Goal: Information Seeking & Learning: Check status

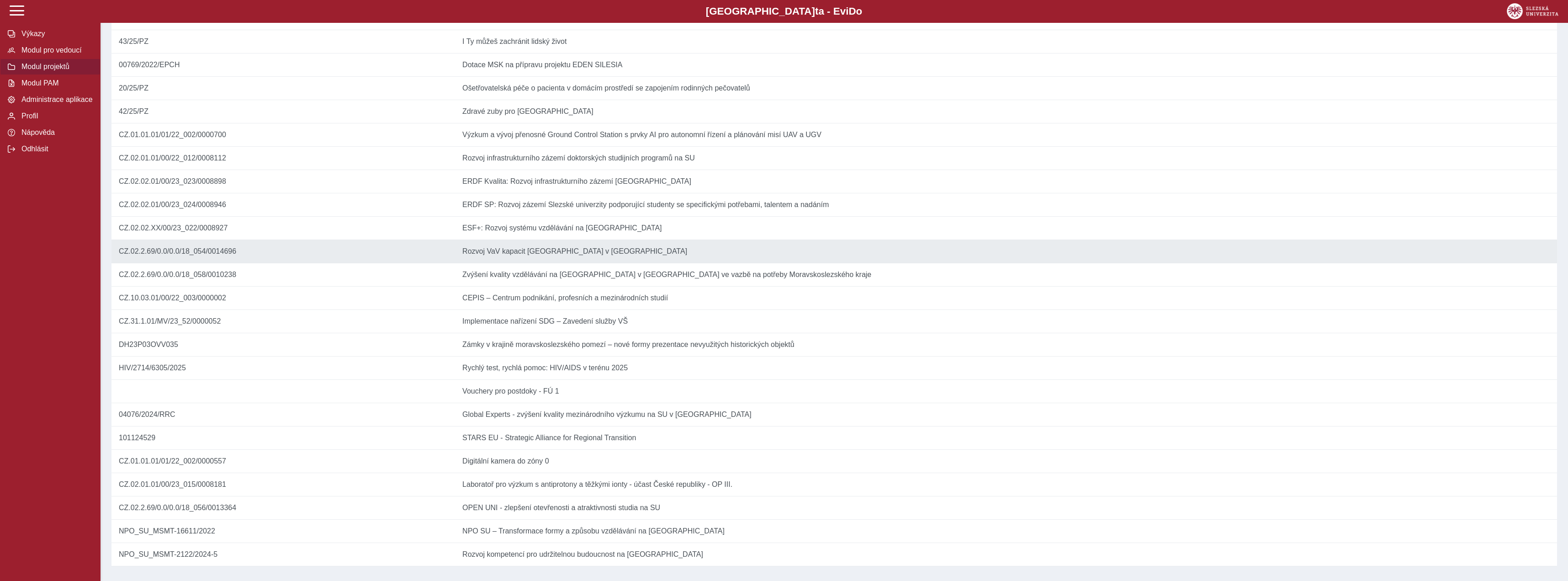
scroll to position [204, 0]
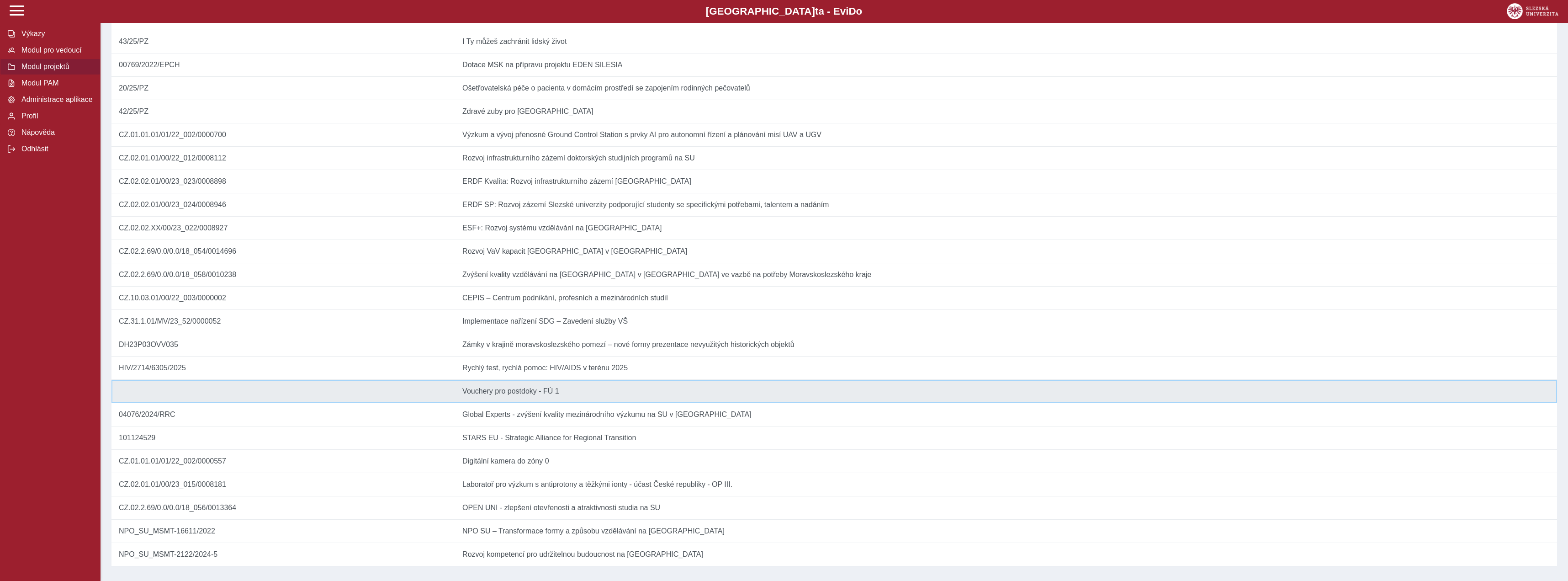
click at [559, 381] on td "Název Vouchery pro postdoky - FÚ 1" at bounding box center [1006, 392] width 1102 height 23
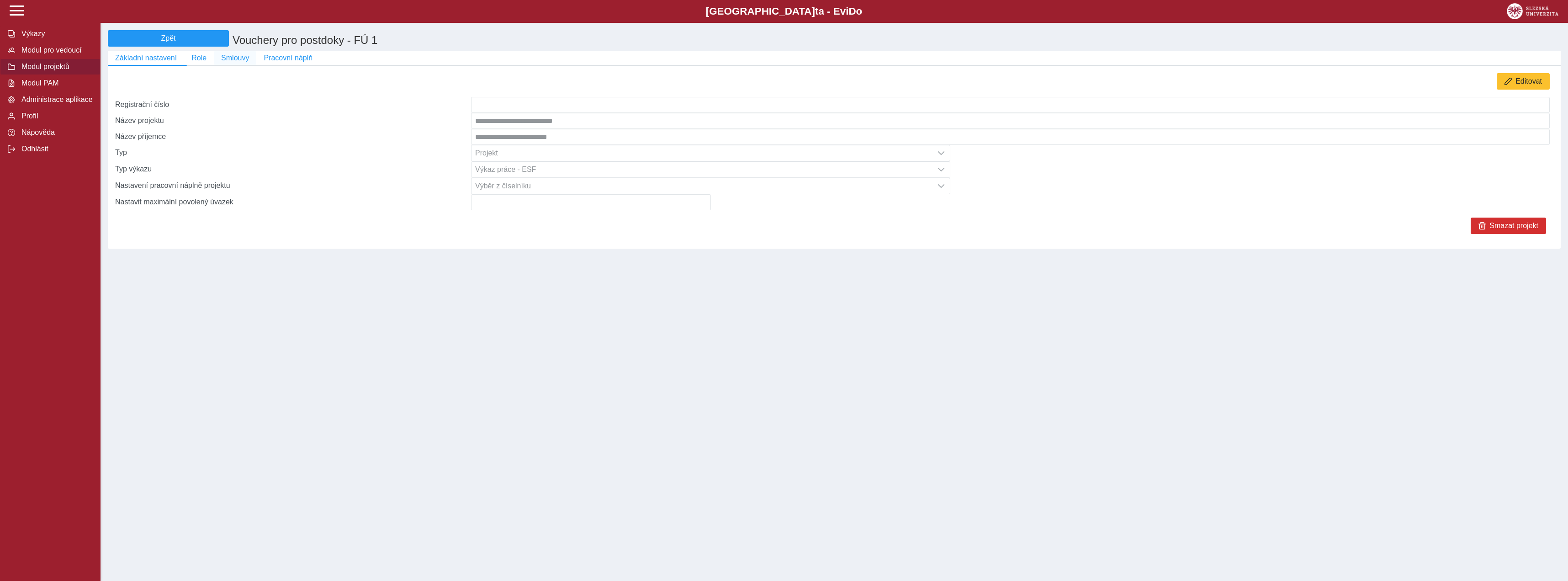
click at [222, 61] on span "Smlouvy" at bounding box center [235, 58] width 28 height 9
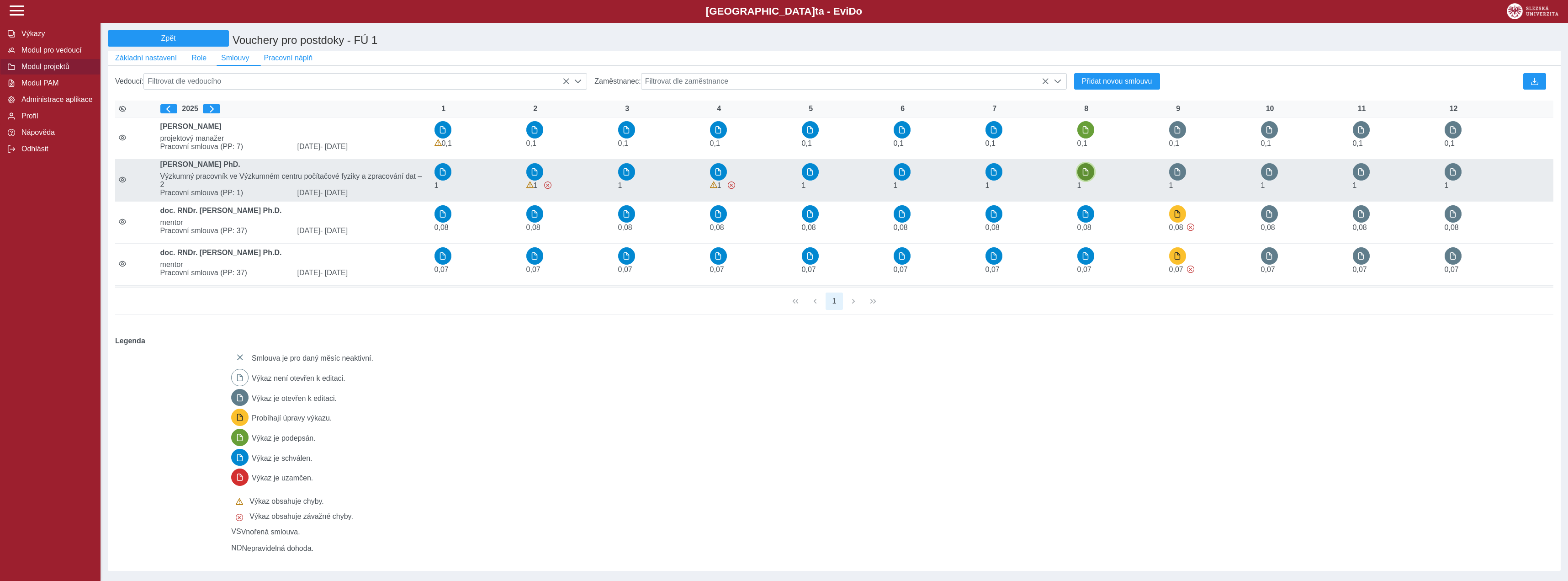
click at [1083, 175] on span "button" at bounding box center [1085, 172] width 7 height 7
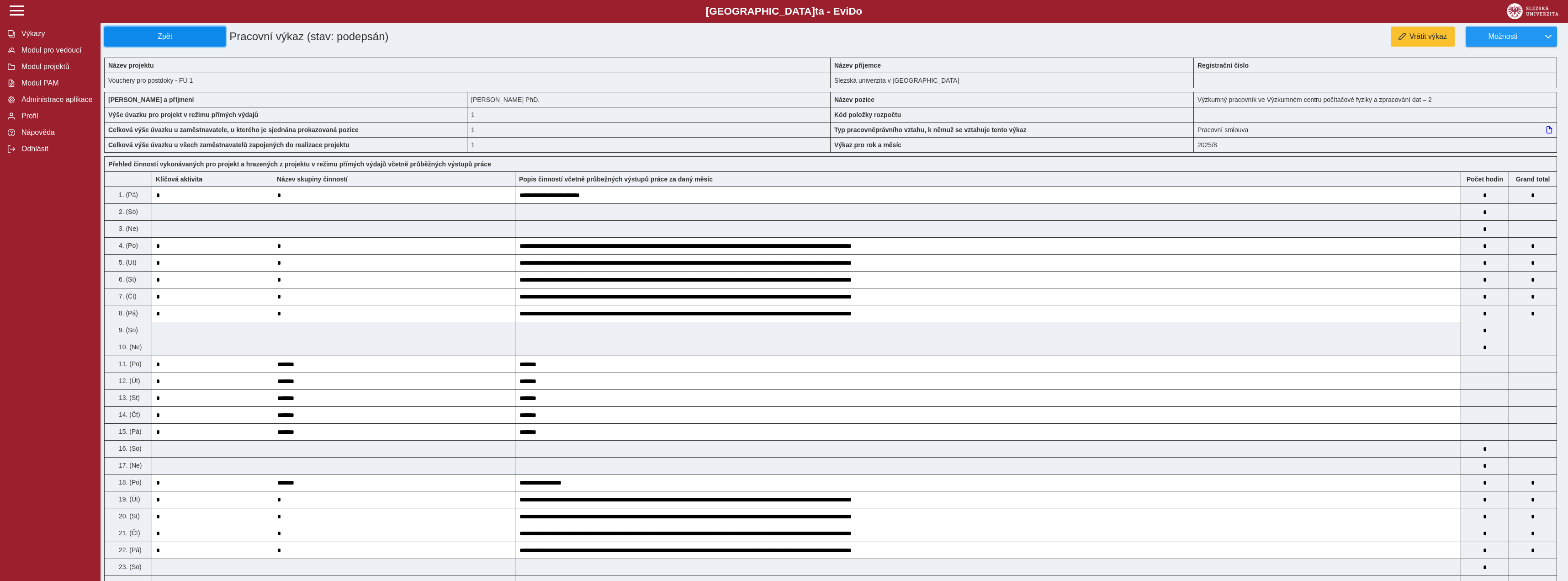
click at [168, 30] on button "Zpět" at bounding box center [165, 37] width 122 height 20
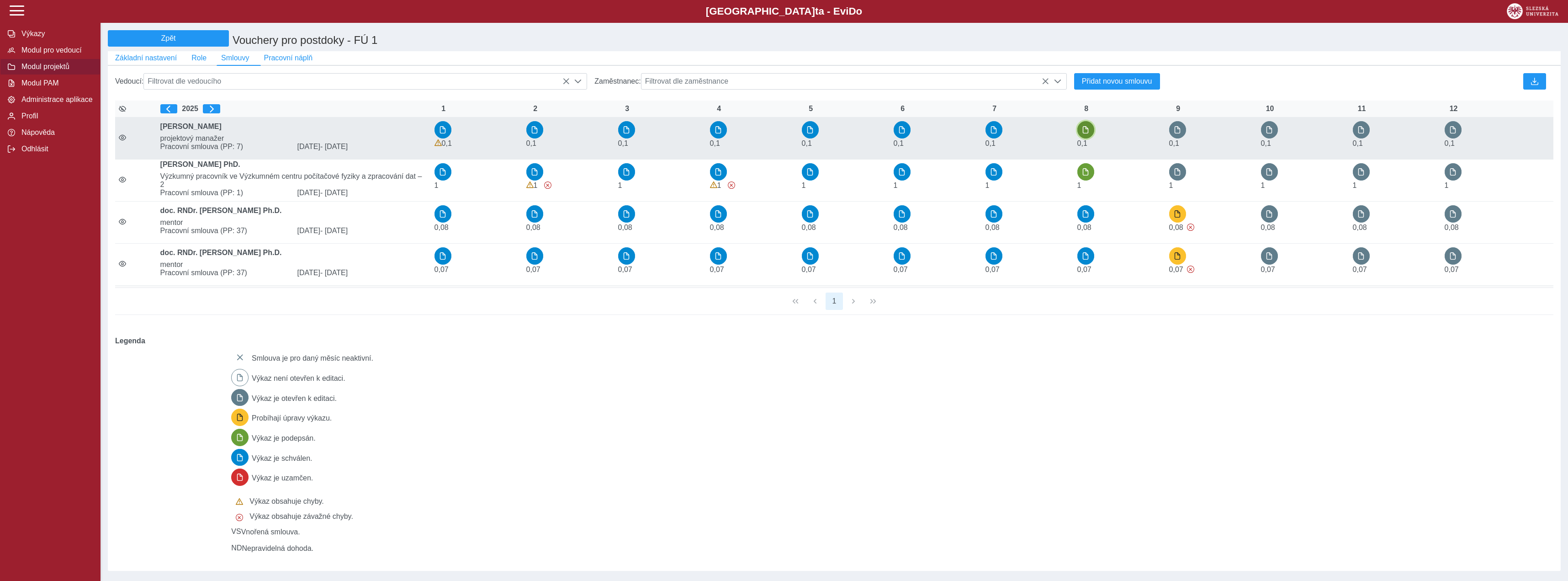
click at [1080, 136] on button "button" at bounding box center [1086, 130] width 18 height 18
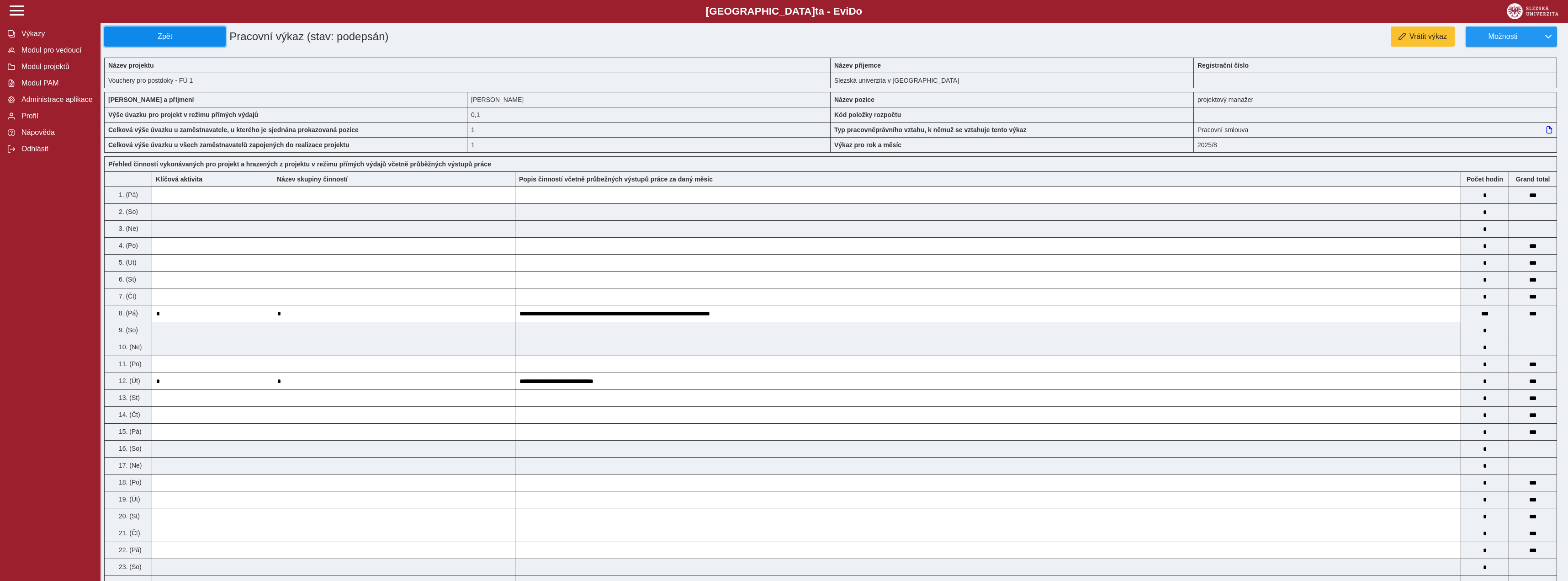
click at [167, 40] on span "Zpět" at bounding box center [165, 37] width 113 height 9
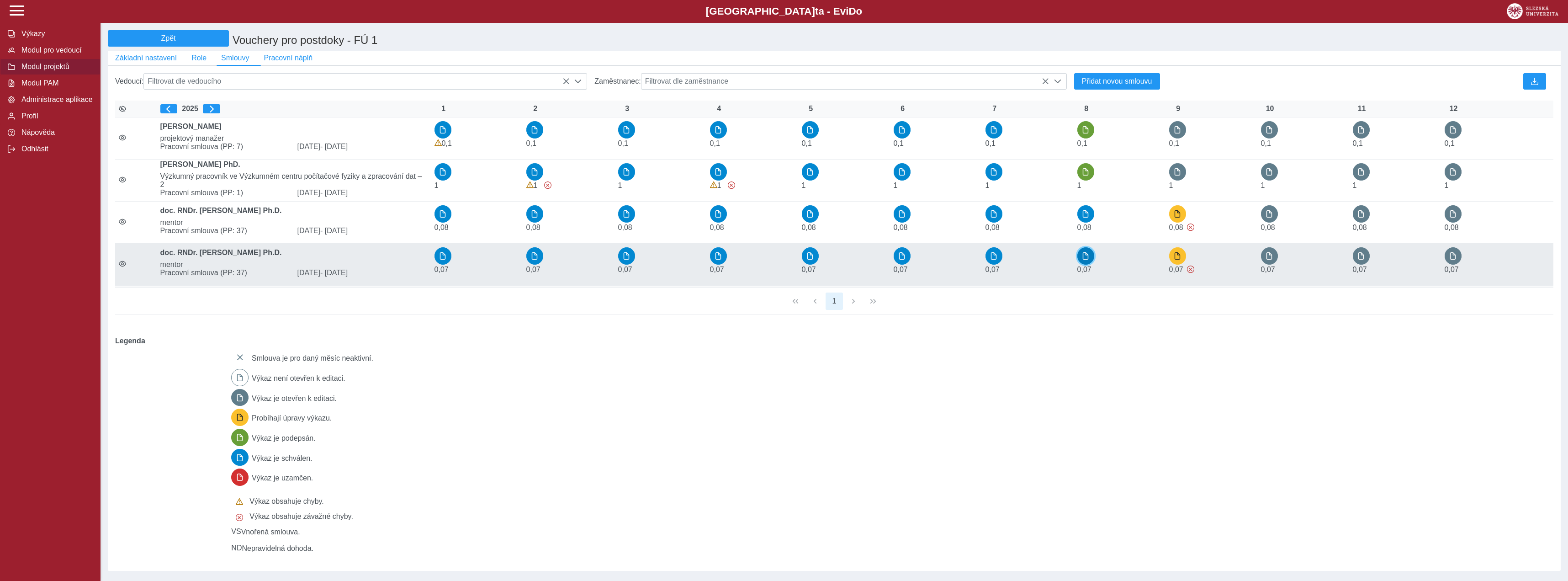
click at [1091, 265] on button "button" at bounding box center [1086, 256] width 18 height 18
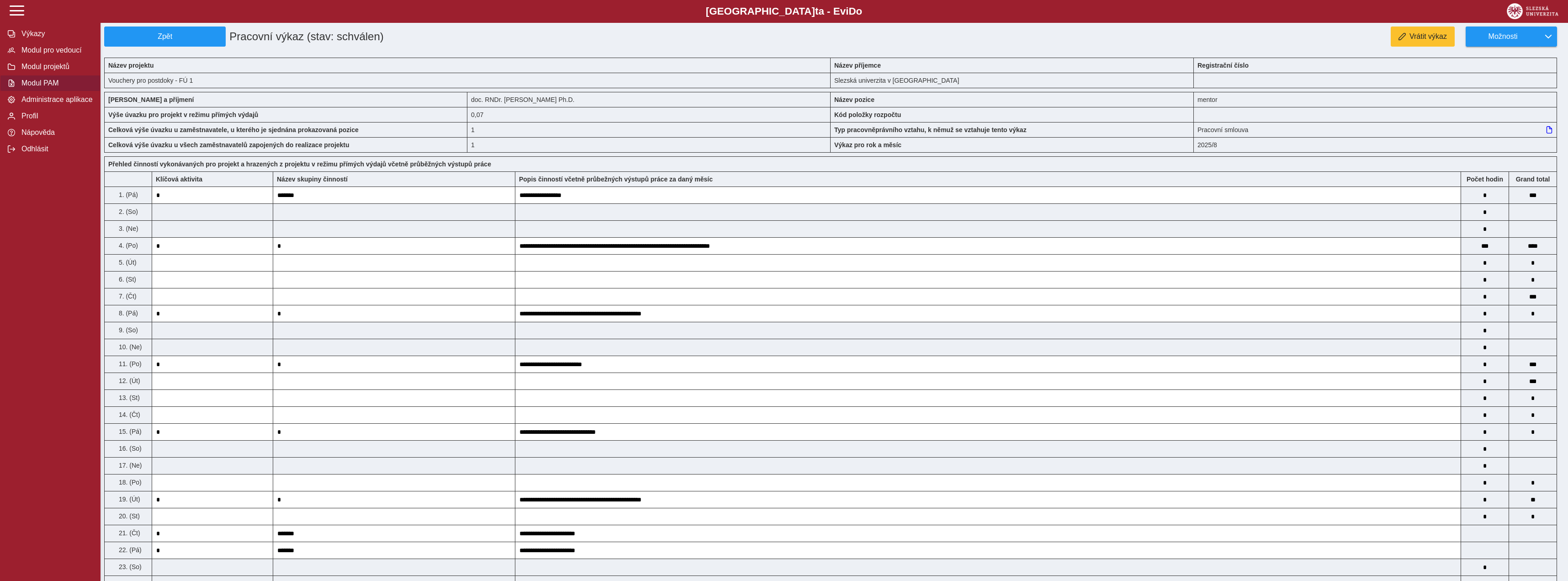
click at [25, 91] on button "Modul PAM" at bounding box center [50, 83] width 100 height 16
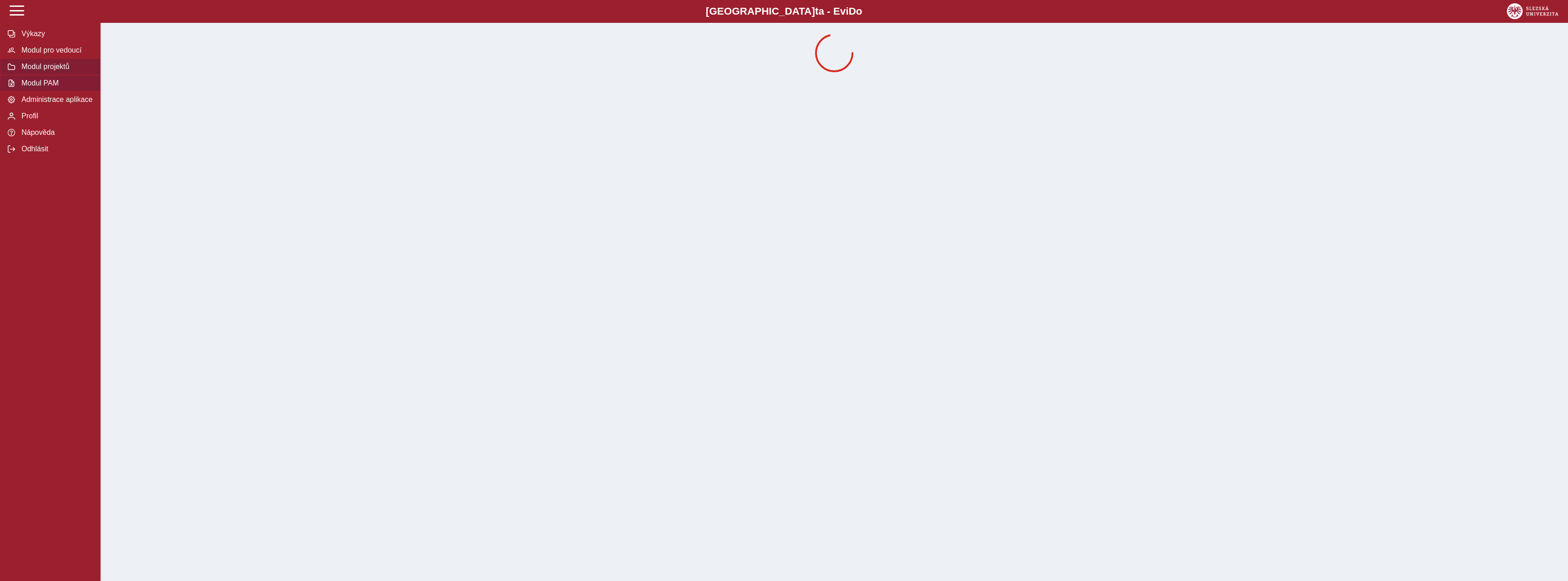
click at [27, 75] on button "Modul projektů" at bounding box center [50, 66] width 100 height 16
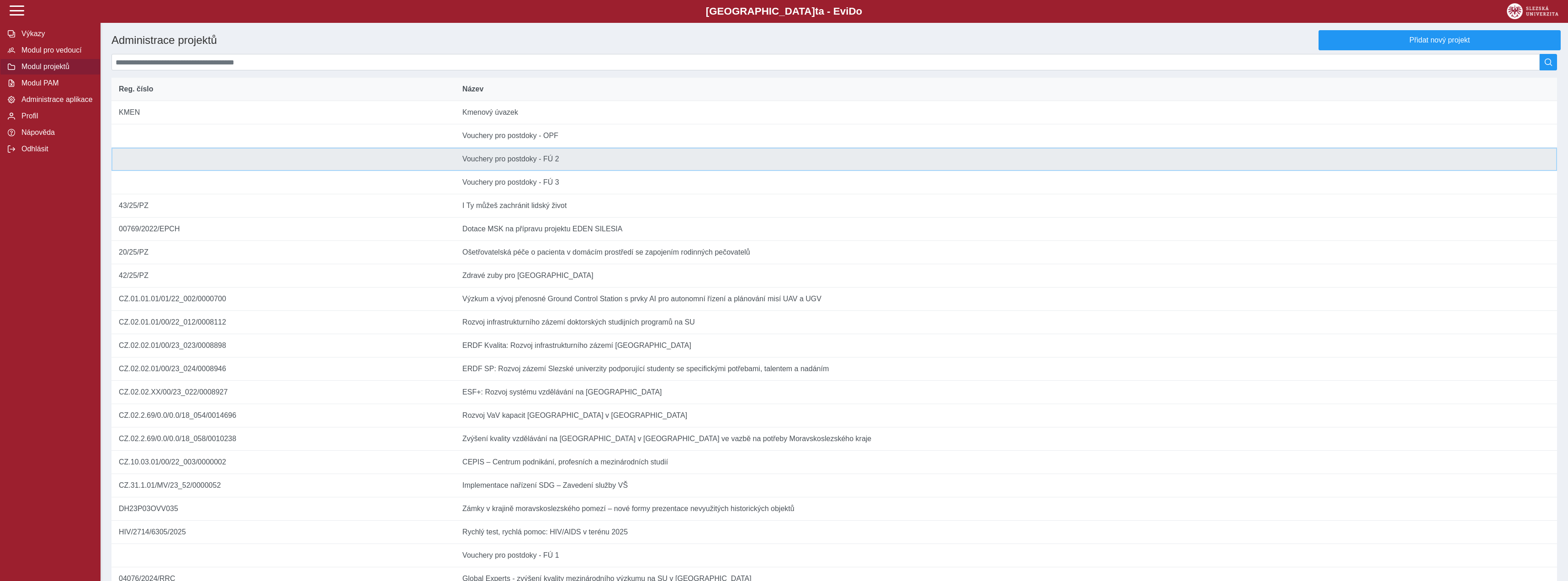
click at [530, 160] on td "Název Vouchery pro postdoky - FÚ 2" at bounding box center [1006, 159] width 1102 height 23
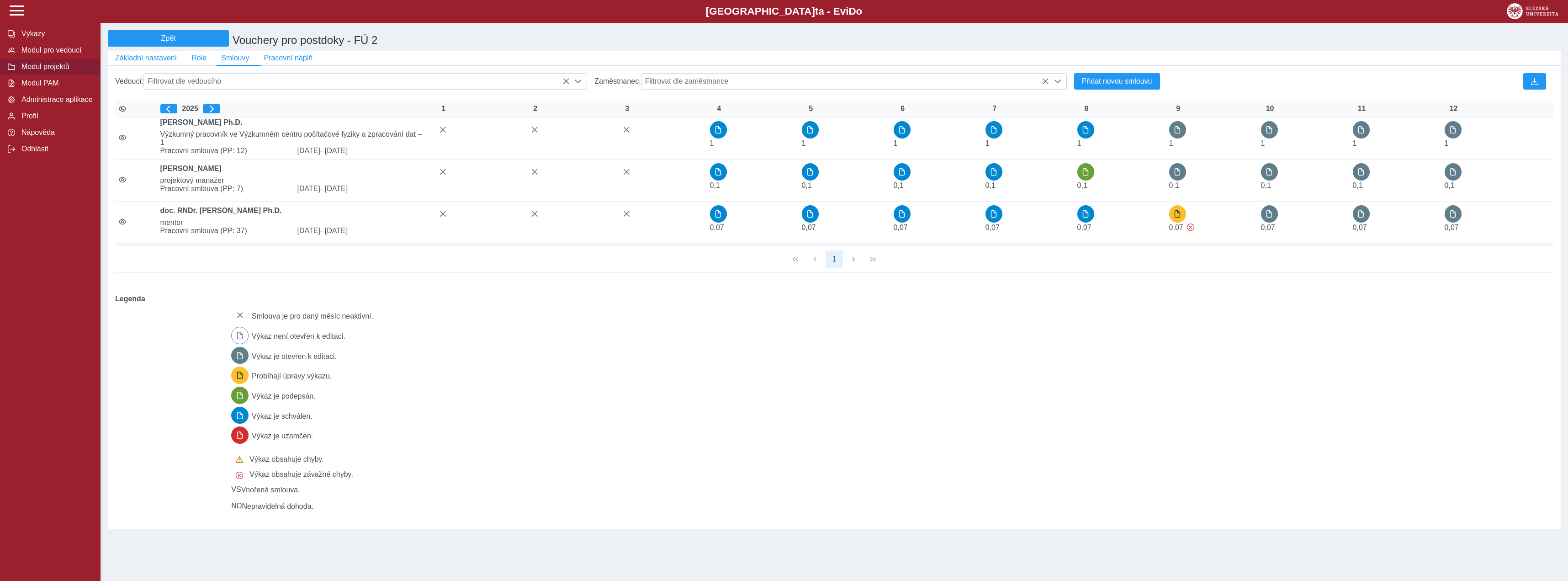
click at [1494, 82] on div at bounding box center [1489, 81] width 120 height 24
click at [1528, 84] on button "button" at bounding box center [1535, 81] width 23 height 16
click at [51, 71] on span "Modul projektů" at bounding box center [56, 67] width 74 height 9
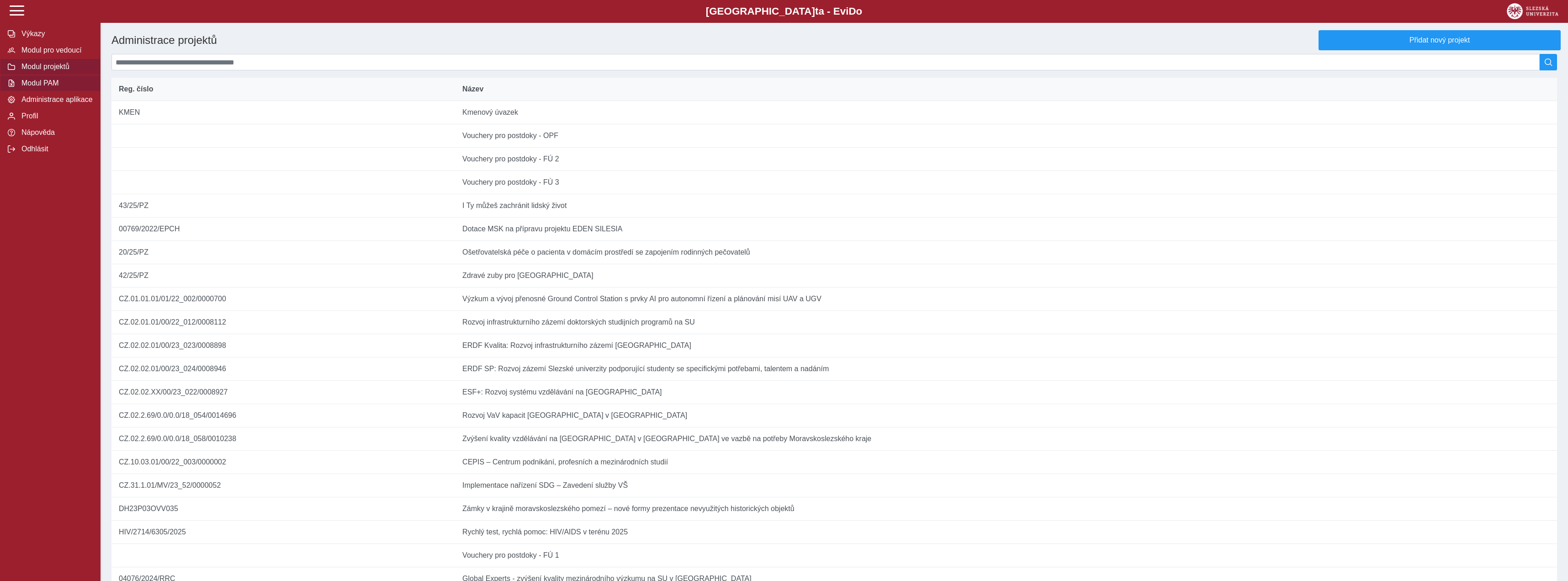
click at [72, 87] on span "Modul PAM" at bounding box center [56, 83] width 74 height 9
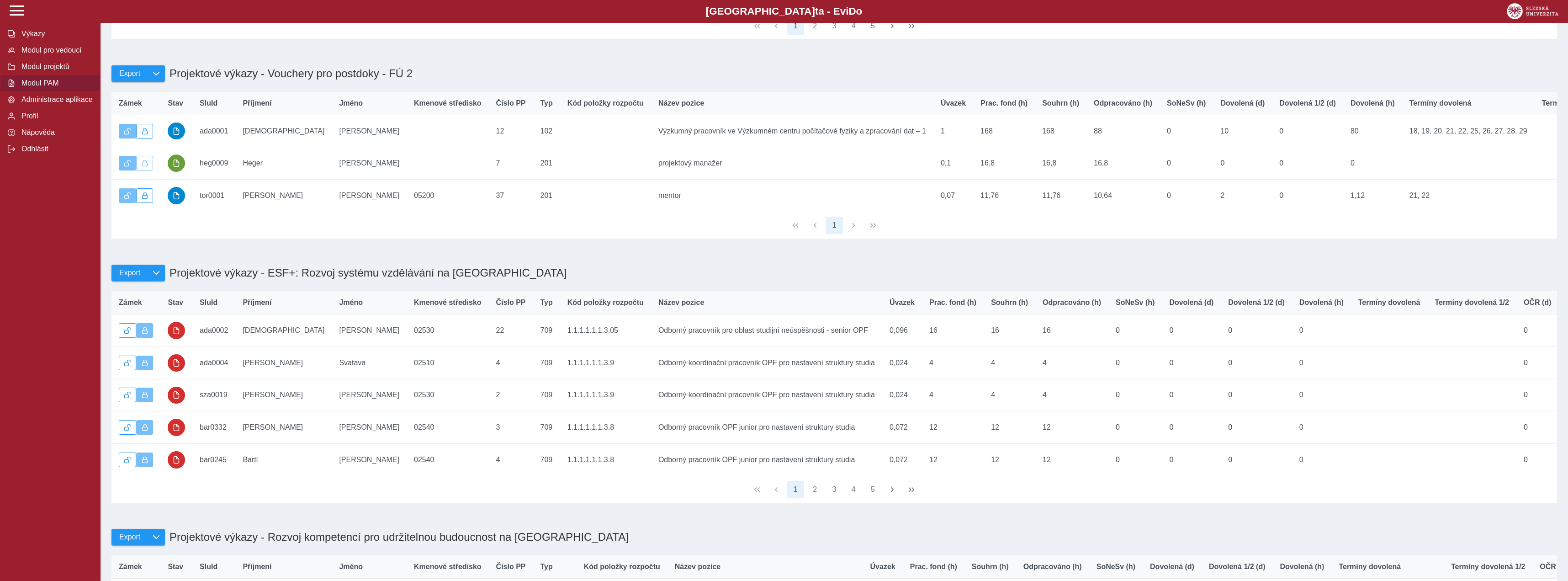
scroll to position [186, 0]
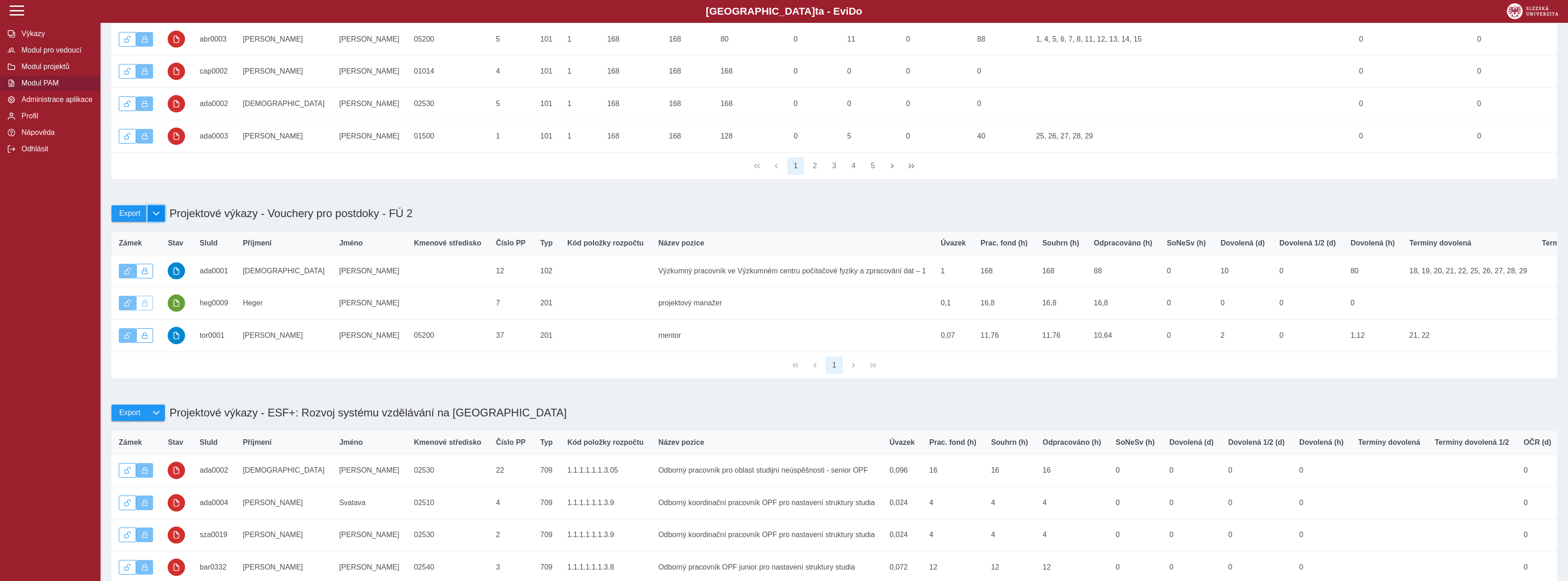
click at [161, 215] on button "button" at bounding box center [156, 213] width 18 height 16
click at [712, 213] on div "Export Přehled (Excel) Přehled (PDF) Projektové výkazy Pracovní výkazy Projekto…" at bounding box center [834, 204] width 1453 height 49
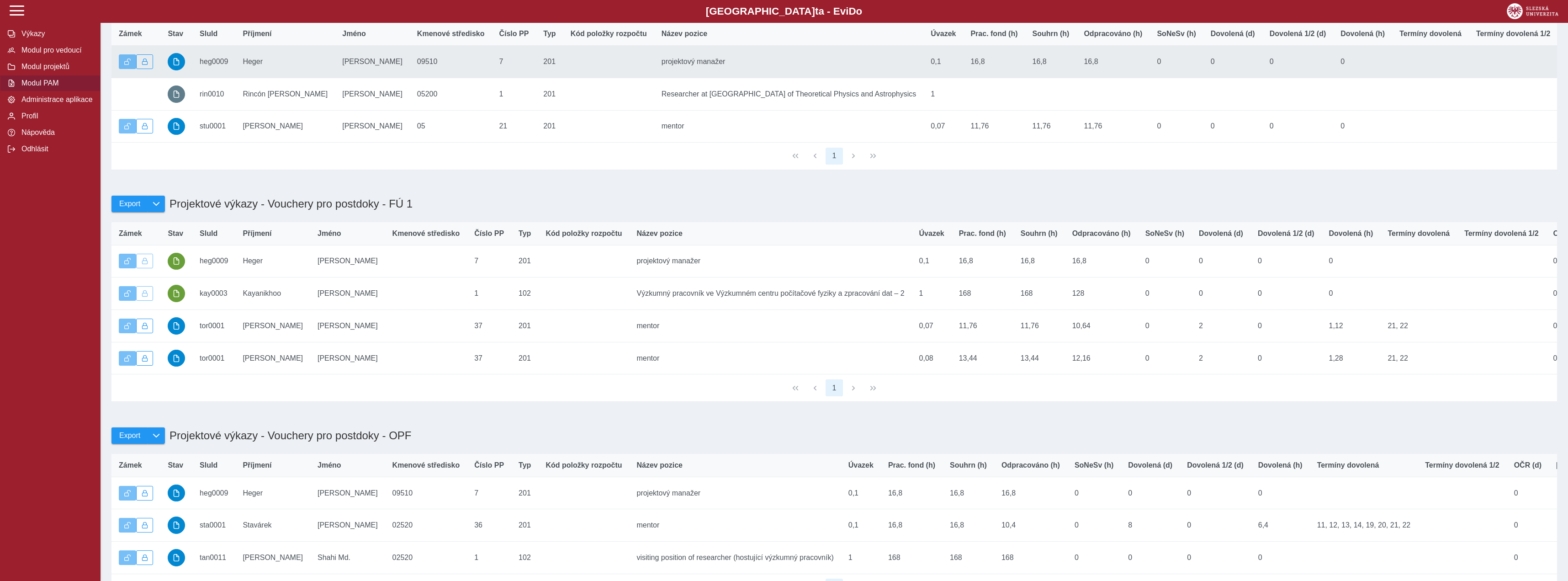
scroll to position [3706, 0]
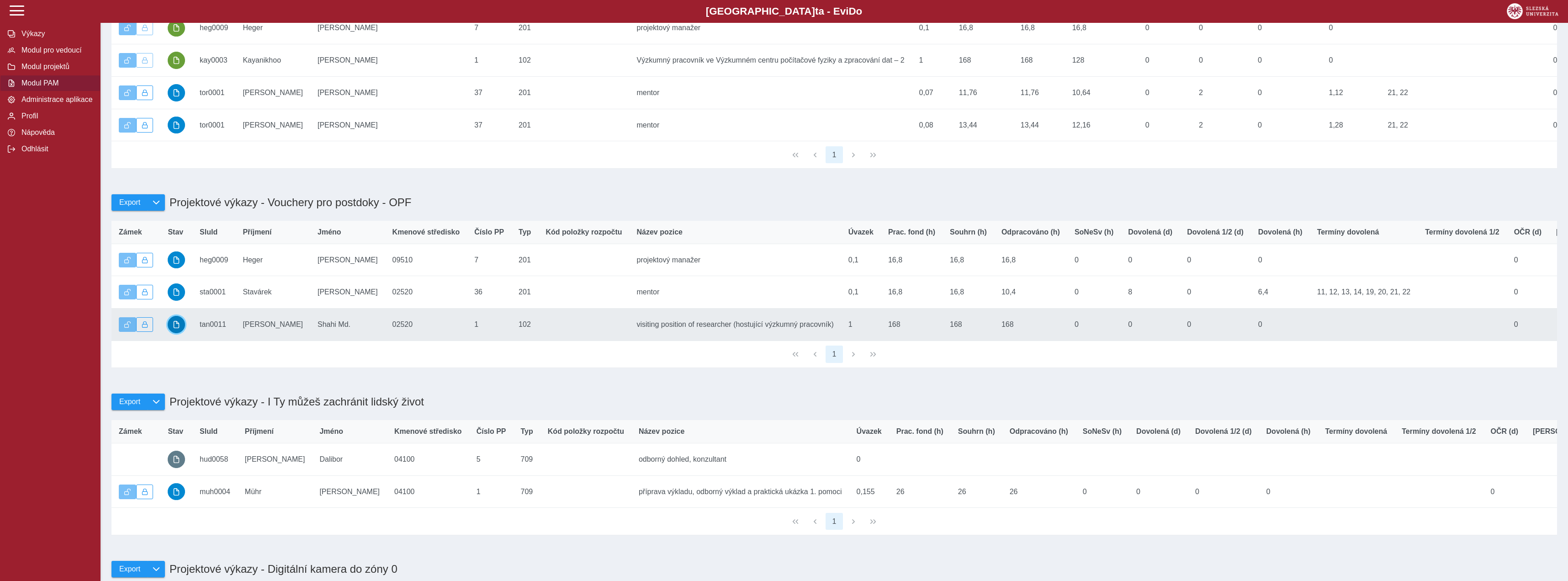
click at [171, 333] on button "button" at bounding box center [176, 325] width 18 height 18
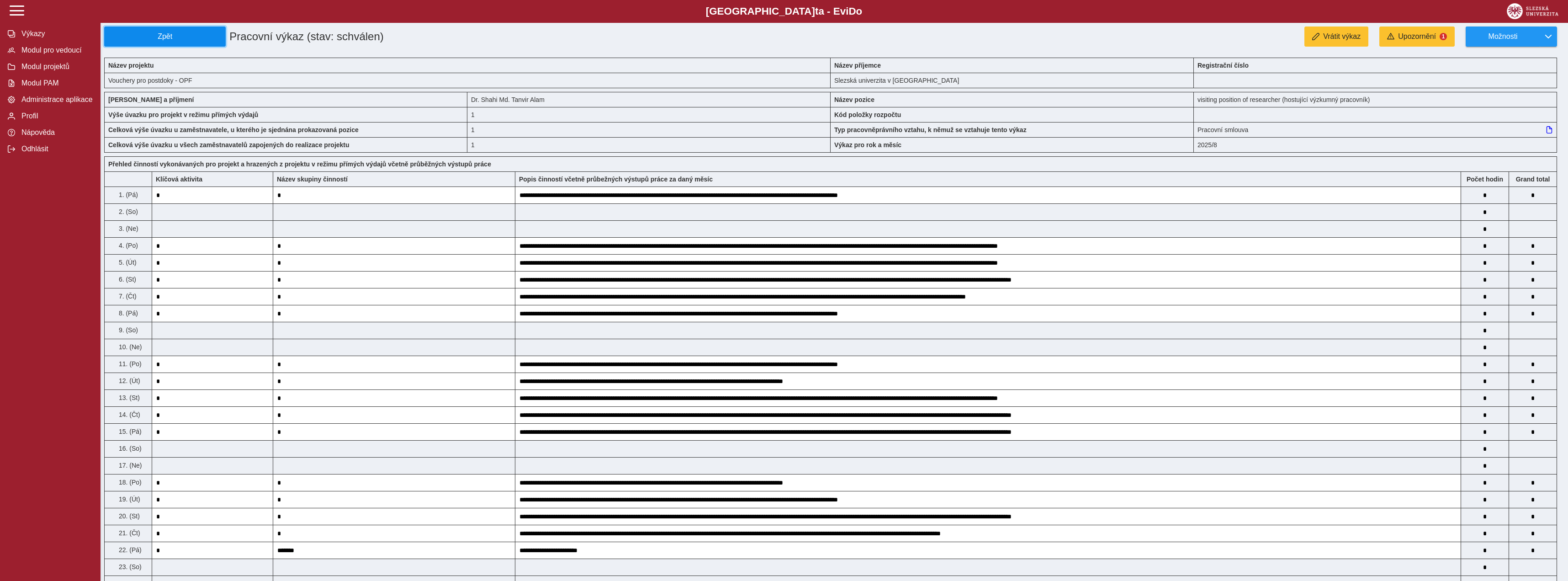
click at [181, 39] on span "Zpět" at bounding box center [165, 37] width 113 height 9
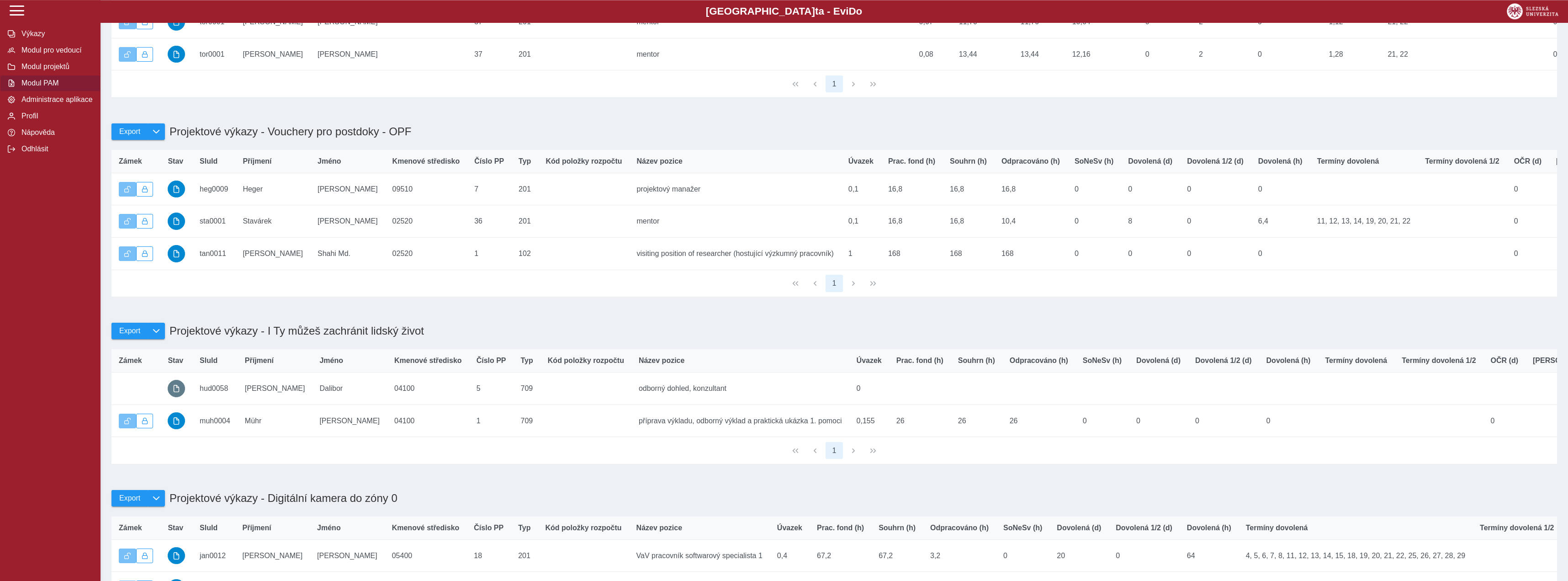
scroll to position [3800, 0]
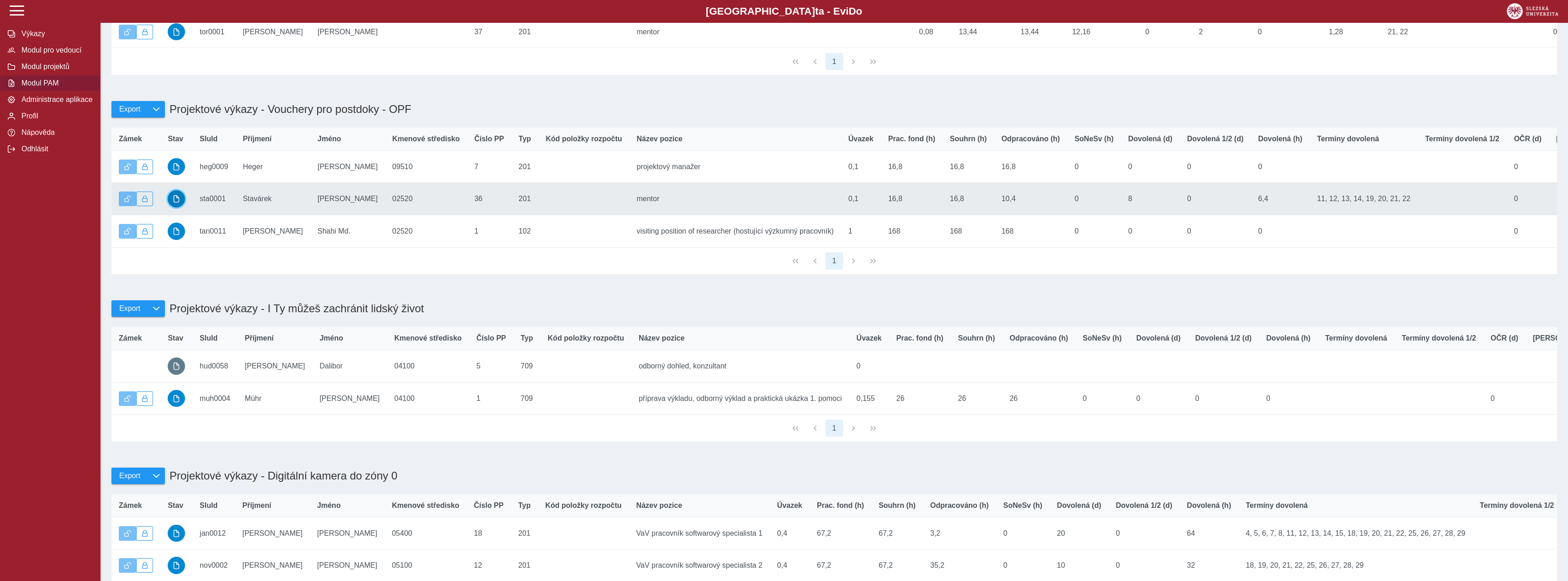
click at [177, 203] on span "button" at bounding box center [177, 199] width 7 height 7
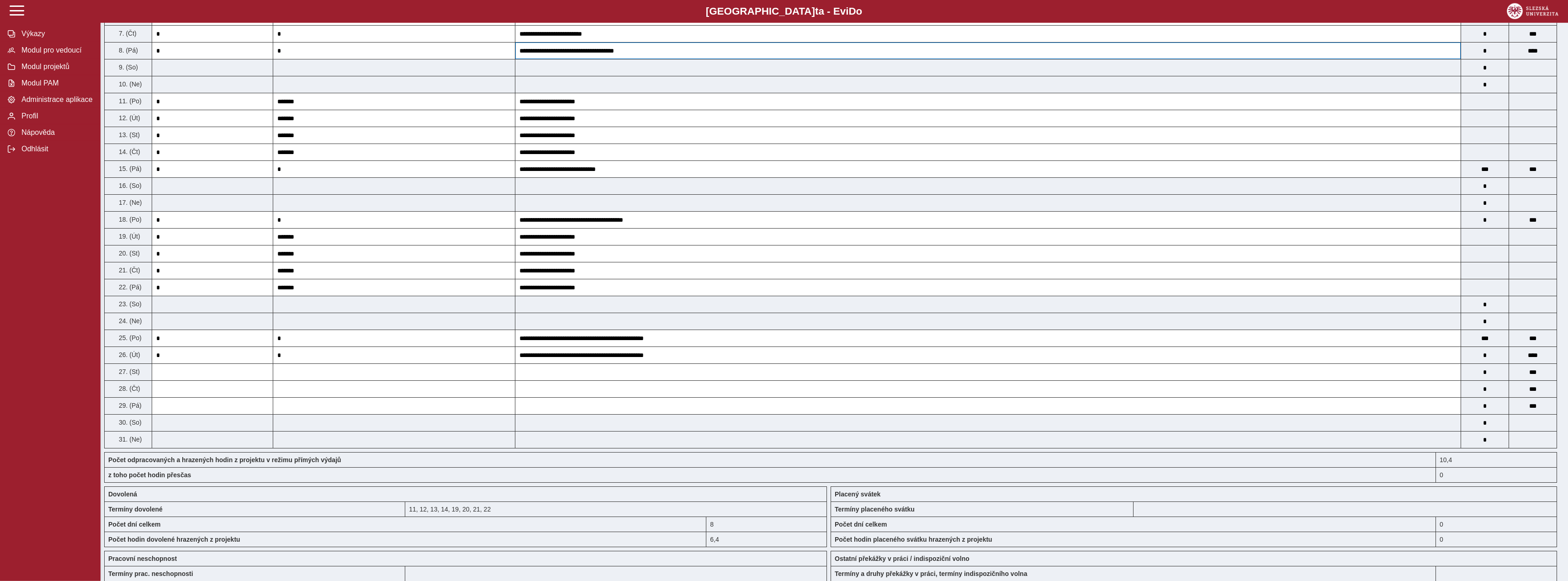
scroll to position [280, 0]
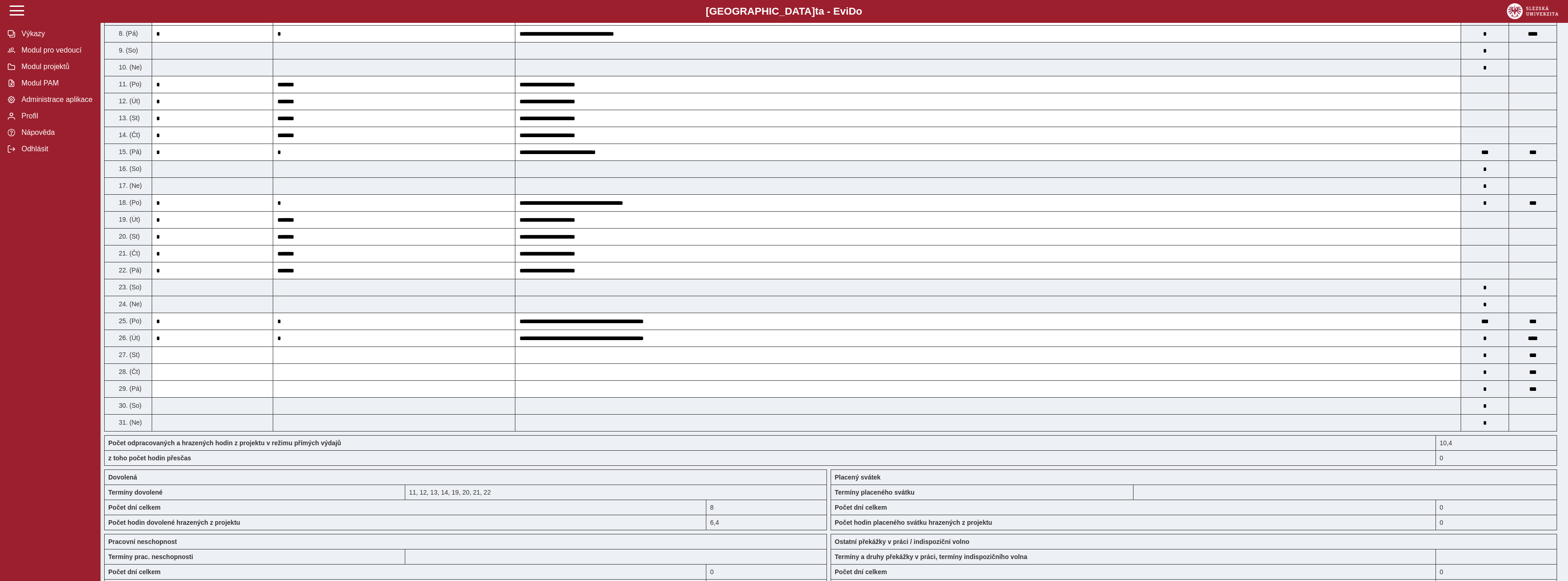
click at [447, 492] on div "11, 12, 13, 14, 19, 20, 21, 22" at bounding box center [616, 492] width 422 height 15
click at [447, 498] on div "11, 12, 13, 14, 19, 20, 21, 22" at bounding box center [616, 492] width 422 height 15
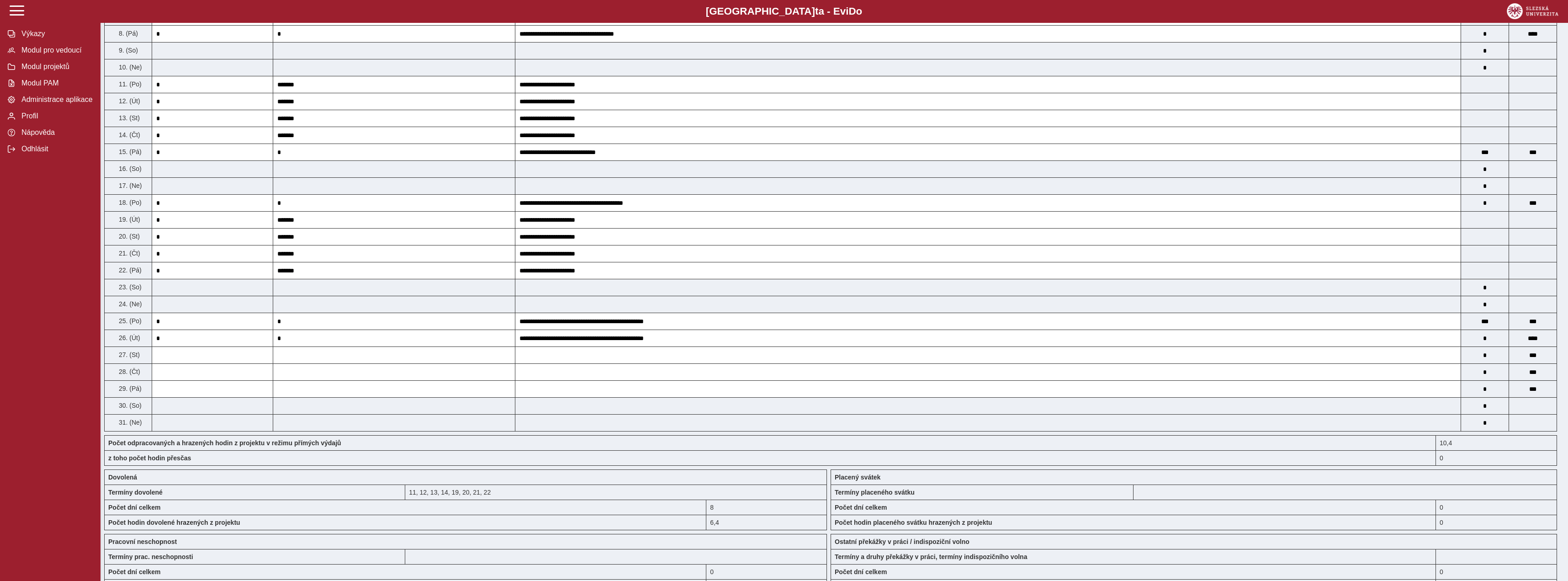
click at [447, 498] on div "11, 12, 13, 14, 19, 20, 21, 22" at bounding box center [616, 492] width 422 height 15
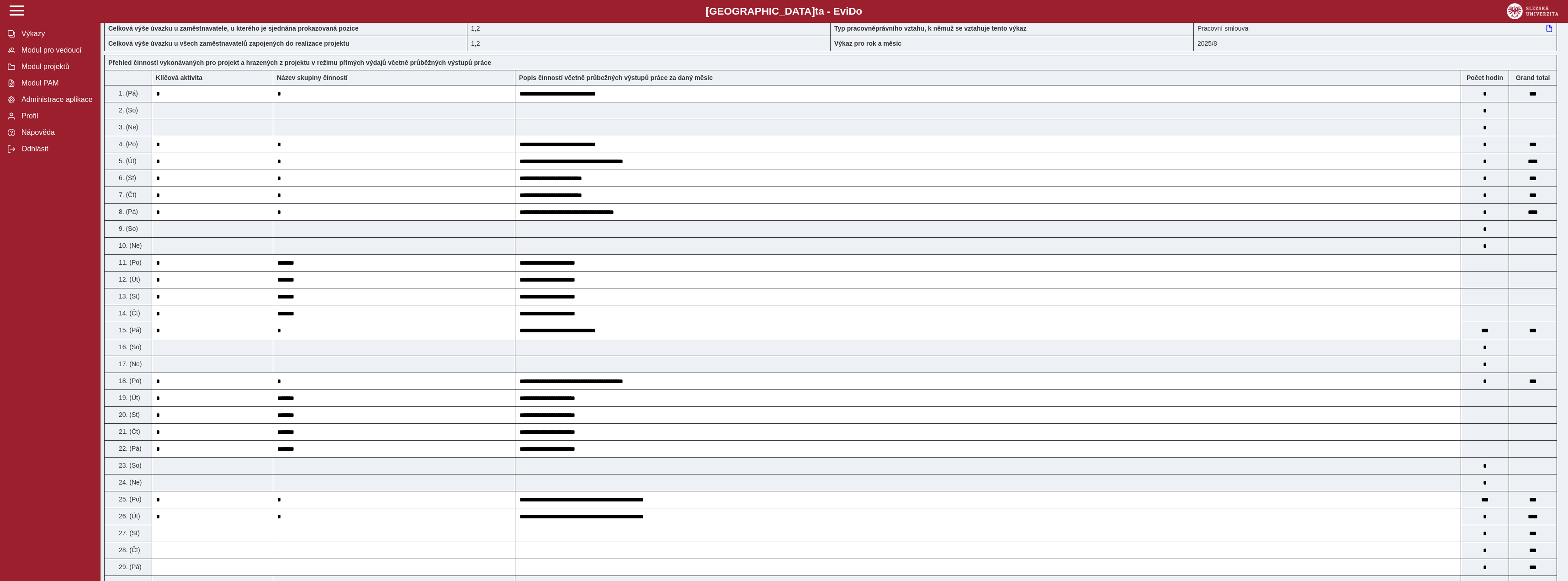
scroll to position [0, 0]
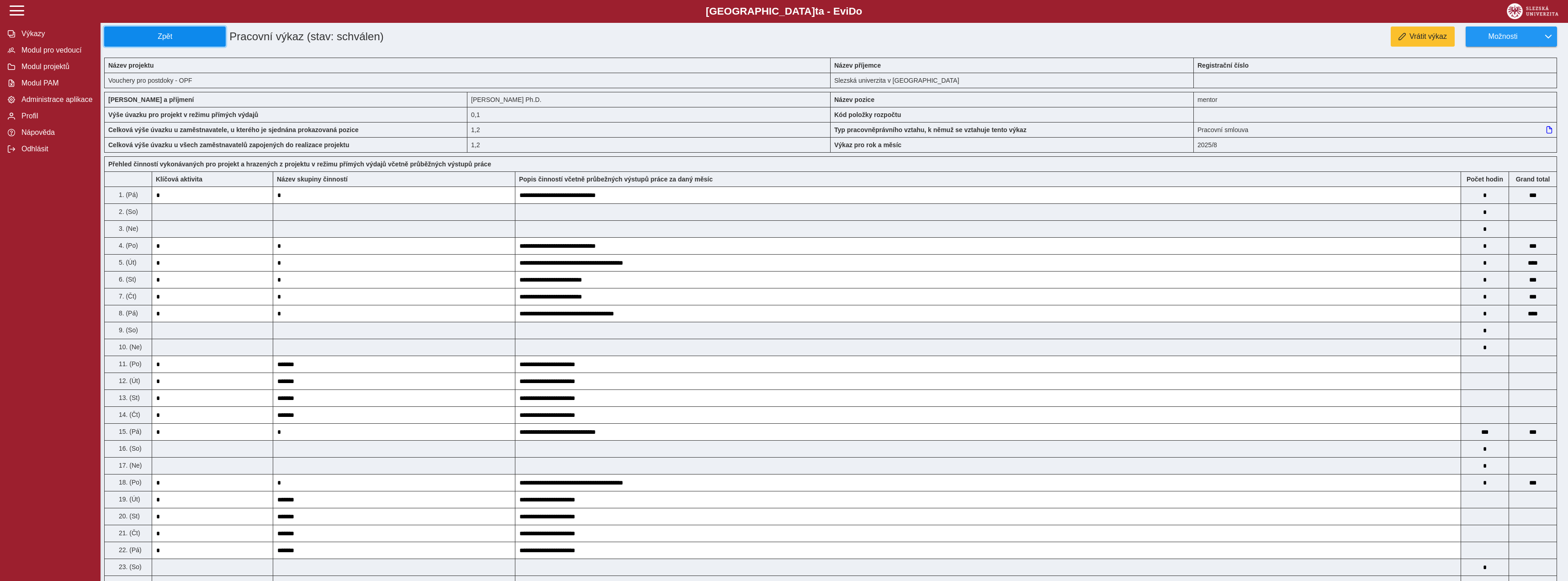
click at [146, 32] on span "Zpět" at bounding box center [165, 37] width 113 height 9
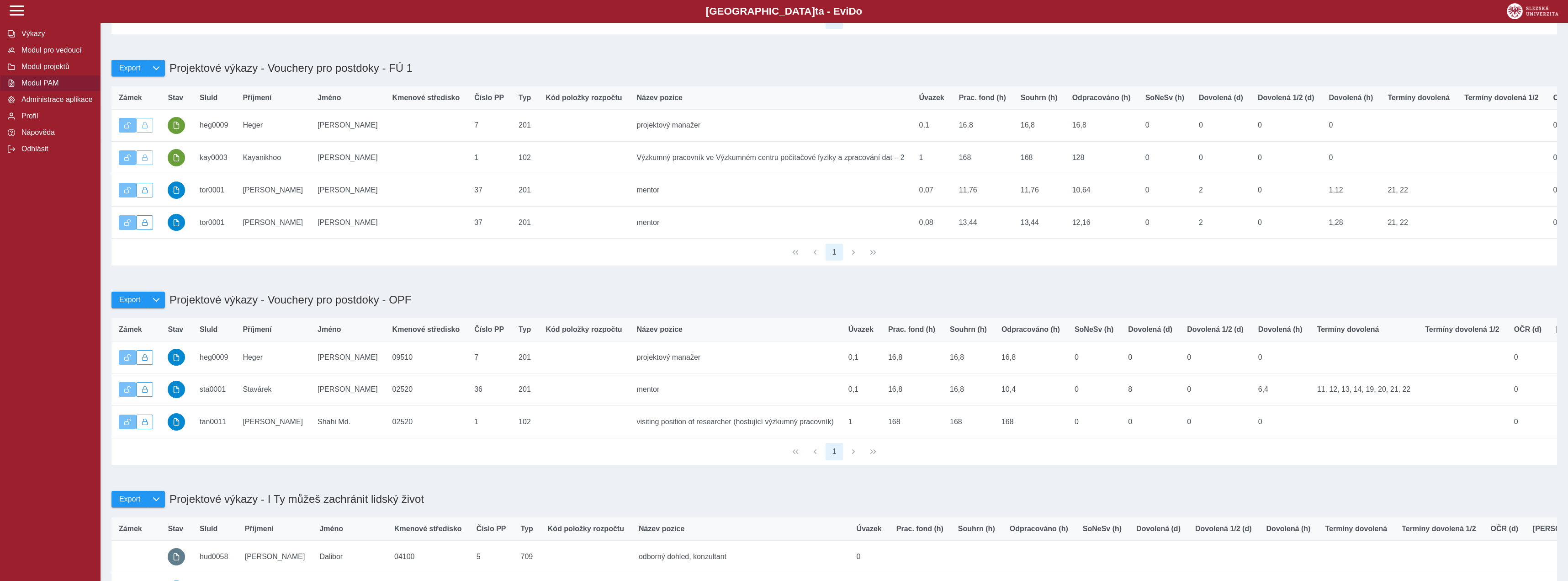
scroll to position [3283, 0]
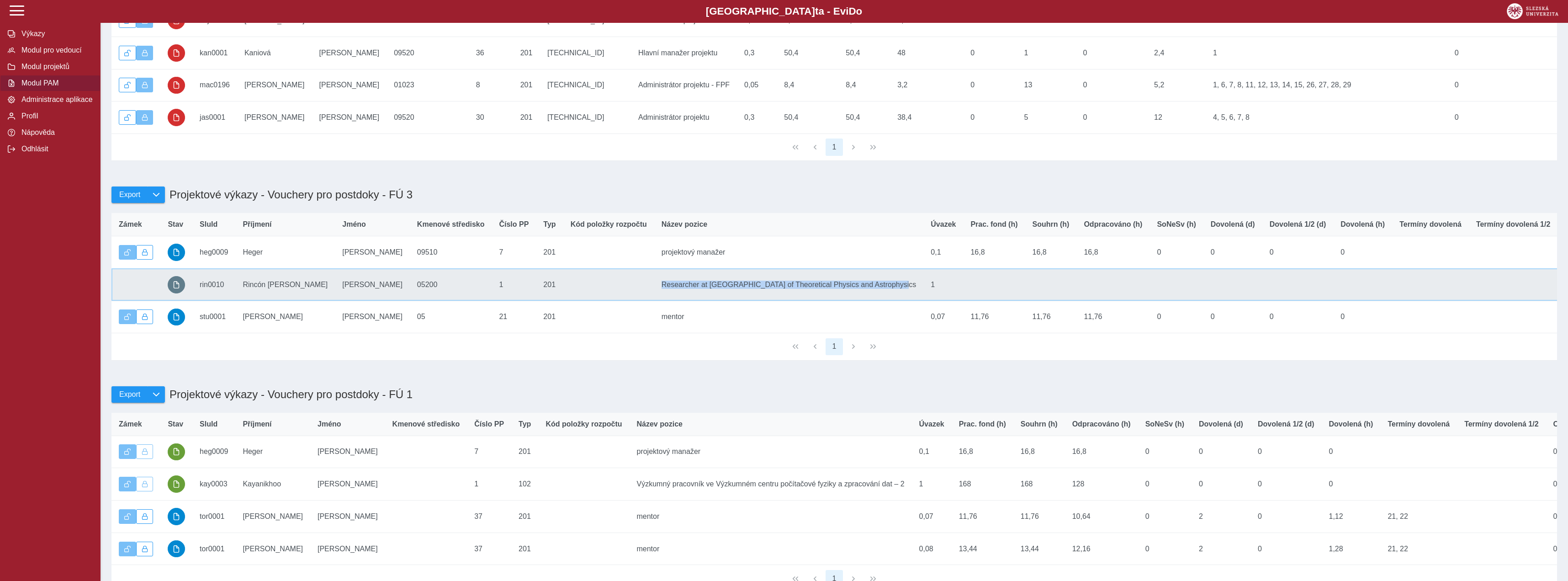
drag, startPoint x: 820, startPoint y: 311, endPoint x: 590, endPoint y: 312, distance: 230.0
click at [654, 301] on td "Název pozice Researcher at [GEOGRAPHIC_DATA] of Theoretical Physics and Astroph…" at bounding box center [789, 284] width 270 height 32
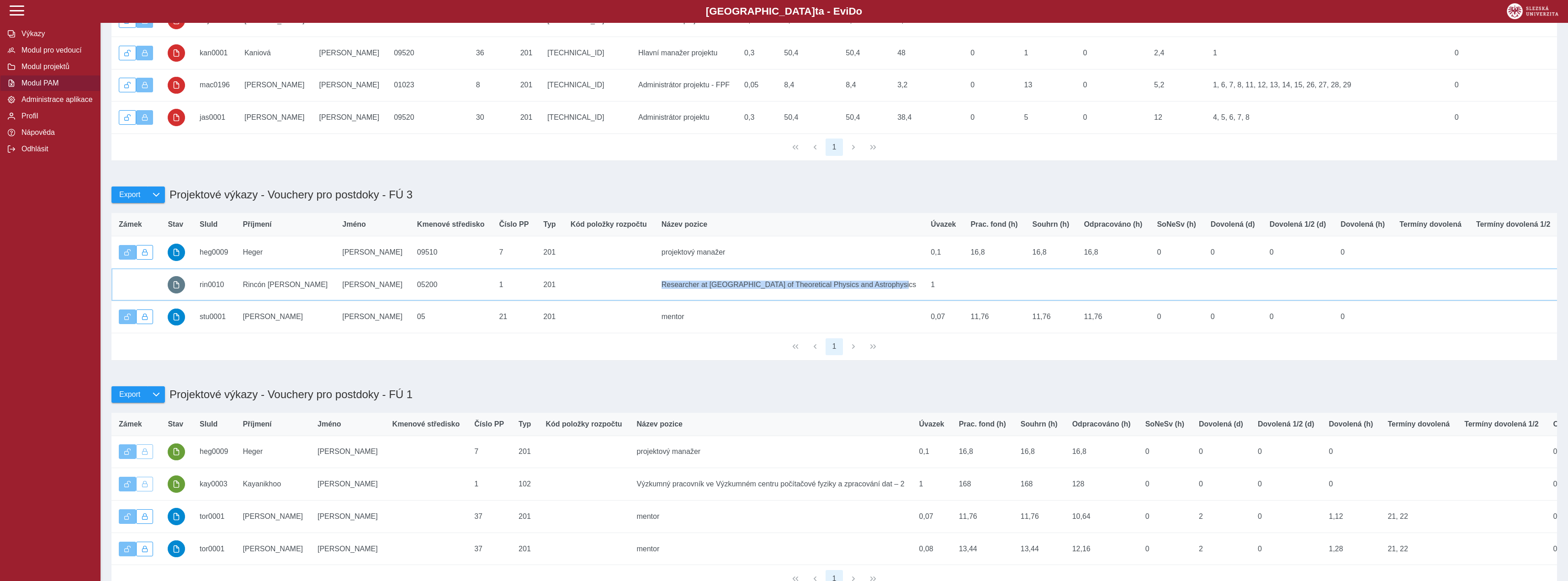
copy td "Researcher at [GEOGRAPHIC_DATA] of Theoretical Physics and Astrophysics"
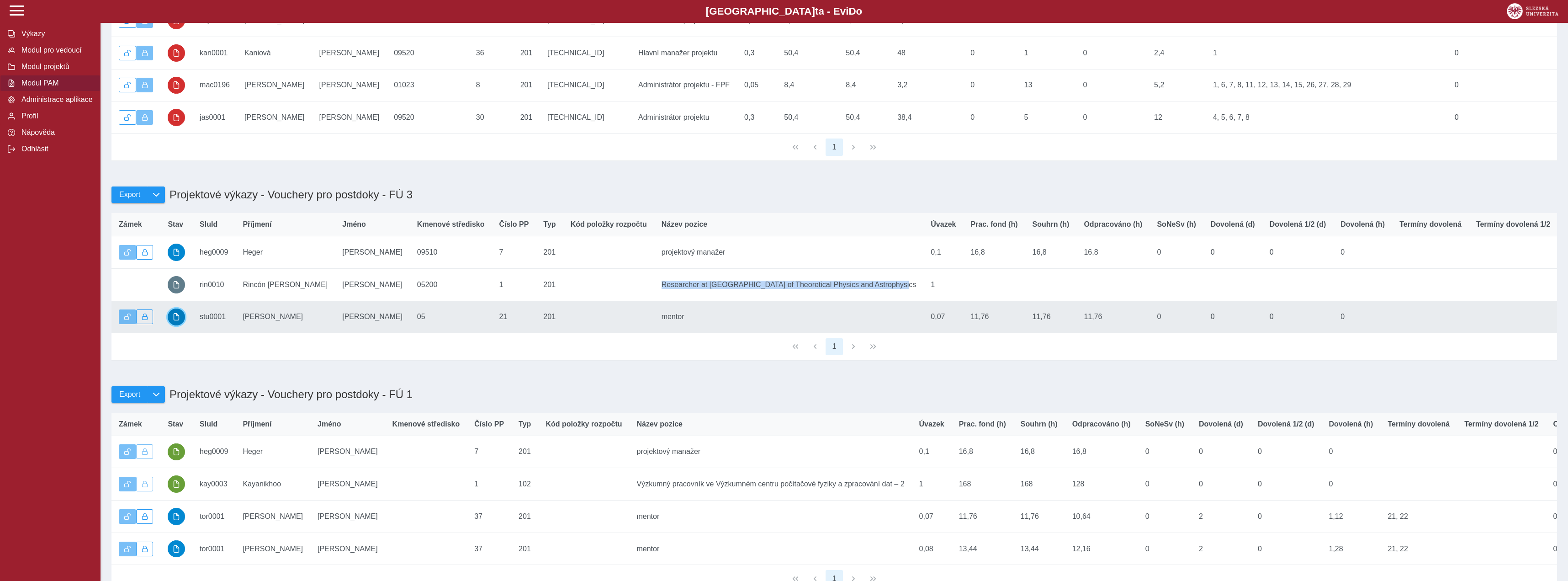
click at [179, 320] on span "button" at bounding box center [177, 317] width 7 height 7
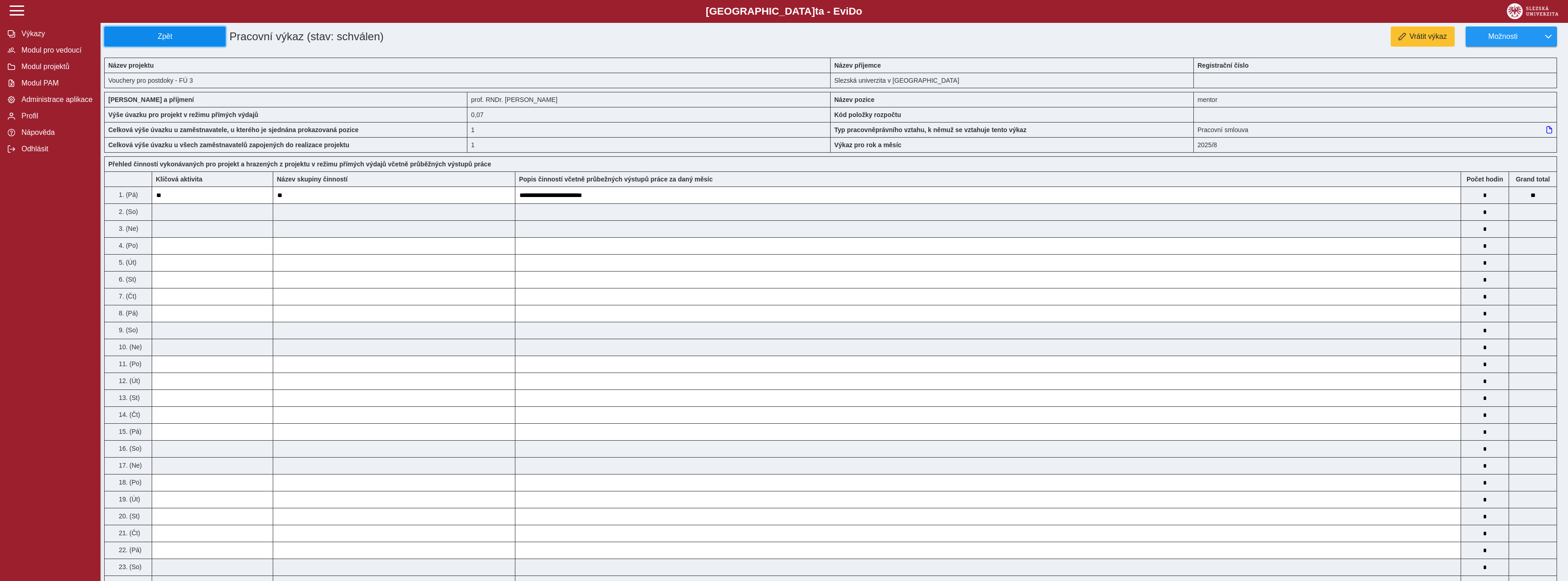
click at [149, 41] on span "Zpět" at bounding box center [165, 37] width 113 height 9
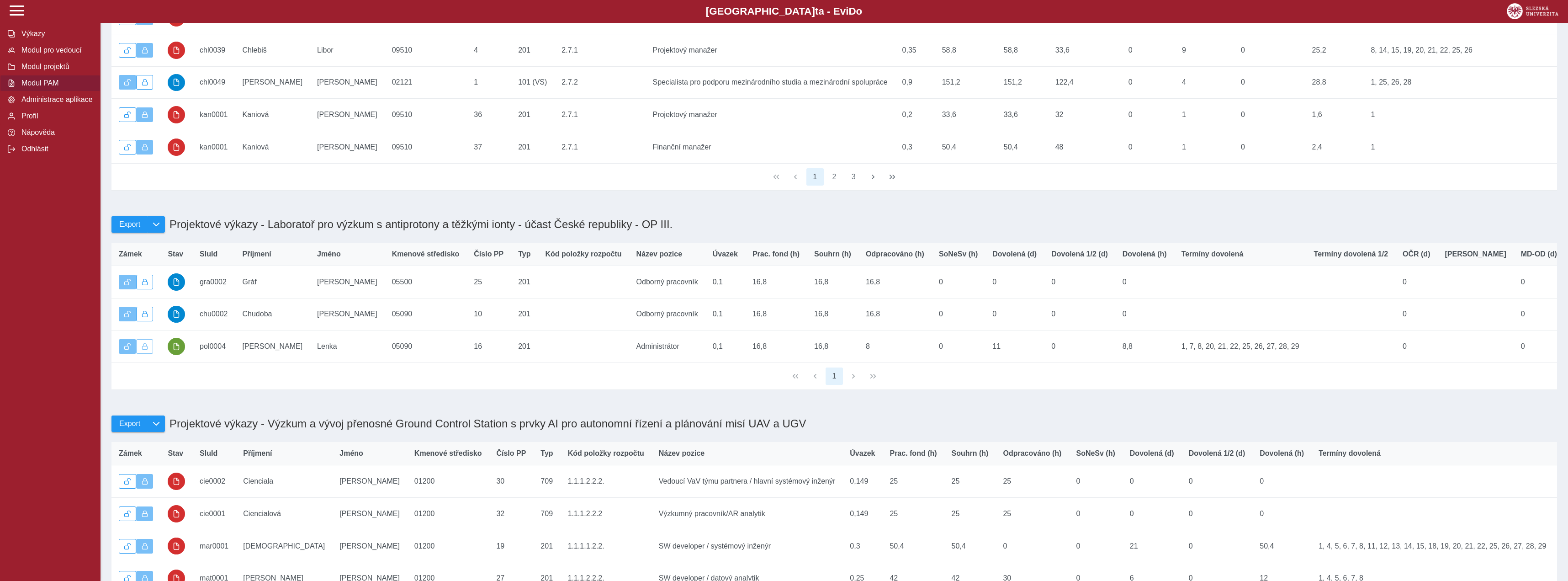
scroll to position [2005, 0]
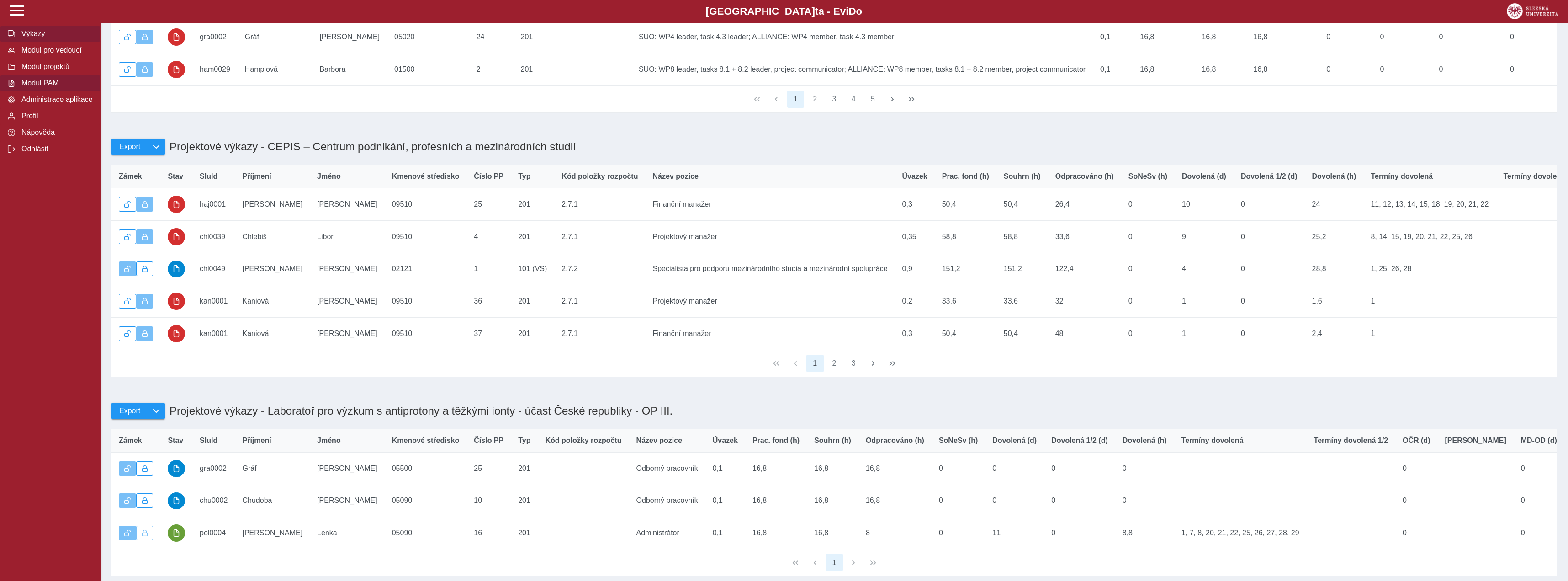
click at [78, 42] on button "Výkazy" at bounding box center [50, 33] width 100 height 16
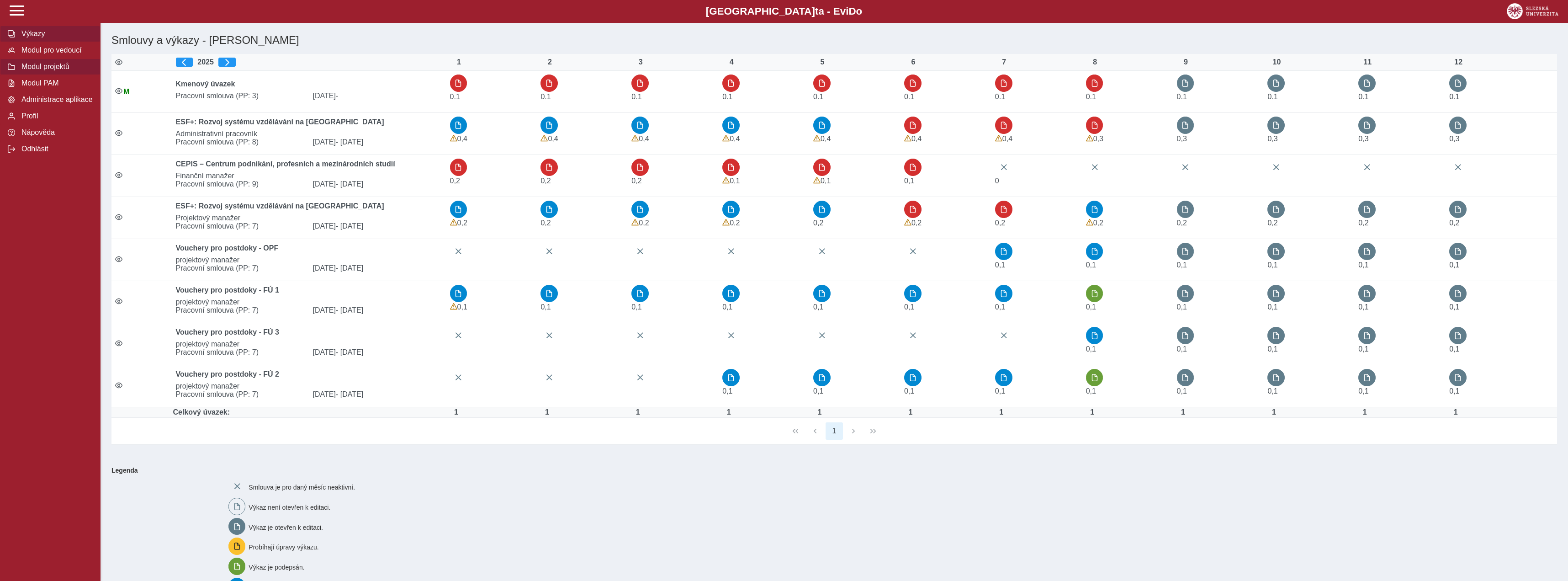
click at [35, 71] on span "Modul projektů" at bounding box center [56, 67] width 74 height 9
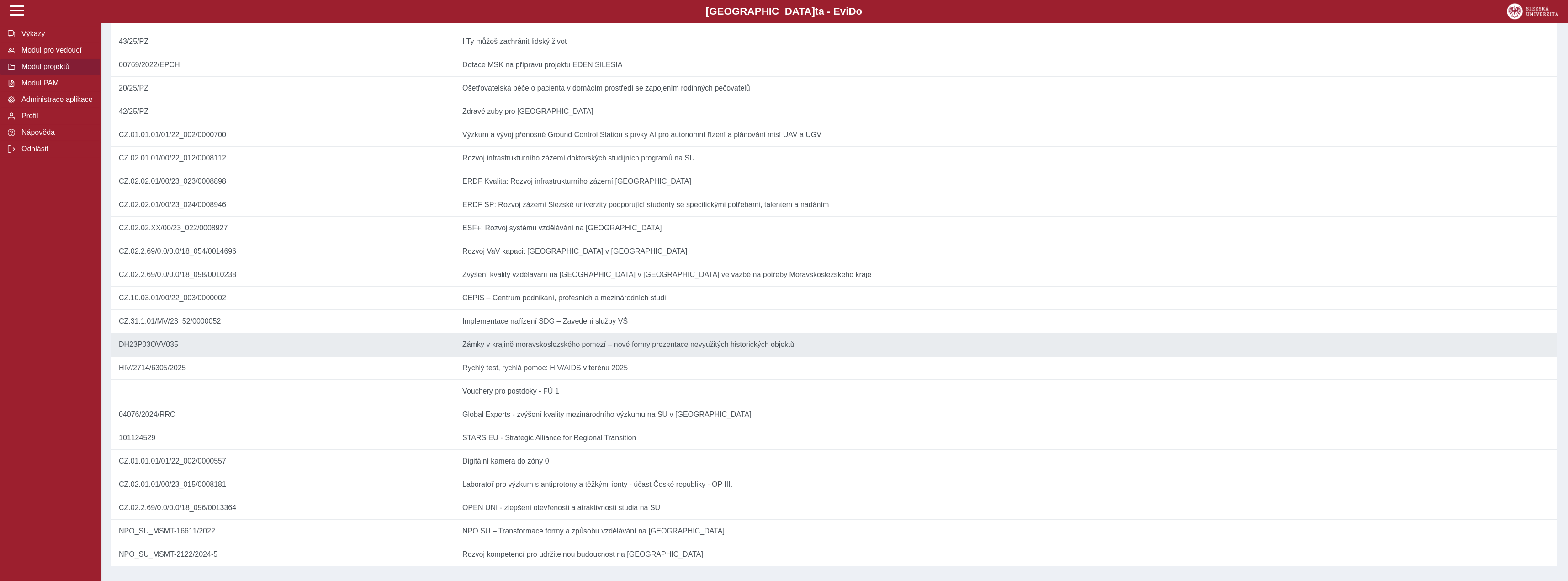
scroll to position [157, 0]
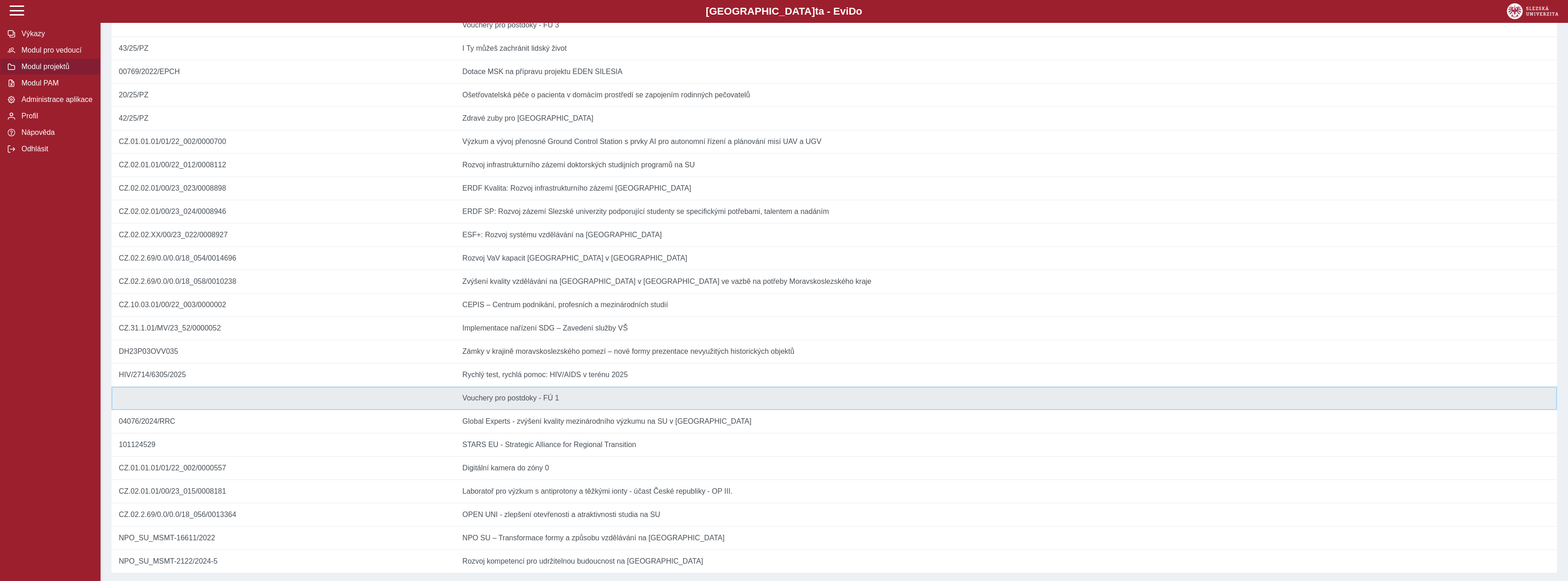
click at [636, 410] on td "Název Vouchery pro postdoky - FÚ 1" at bounding box center [1006, 398] width 1102 height 23
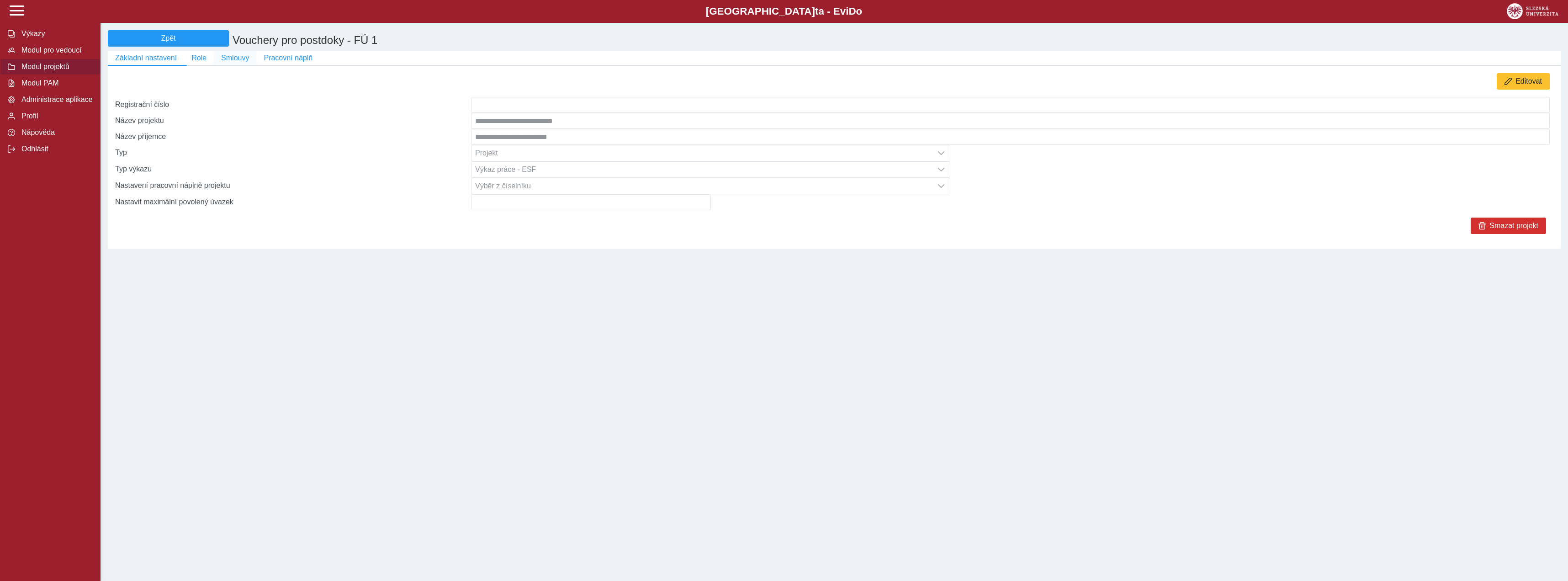
click at [235, 56] on span "Smlouvy" at bounding box center [235, 58] width 28 height 9
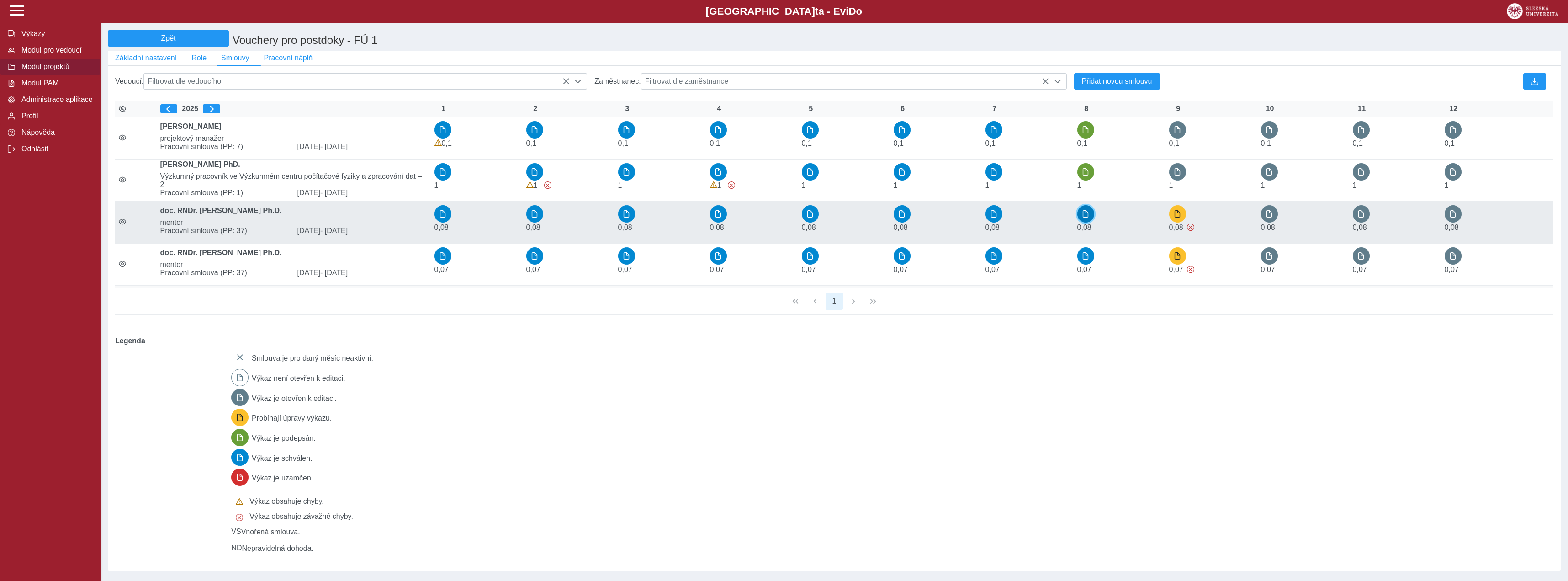
click at [1080, 217] on button "button" at bounding box center [1086, 214] width 18 height 18
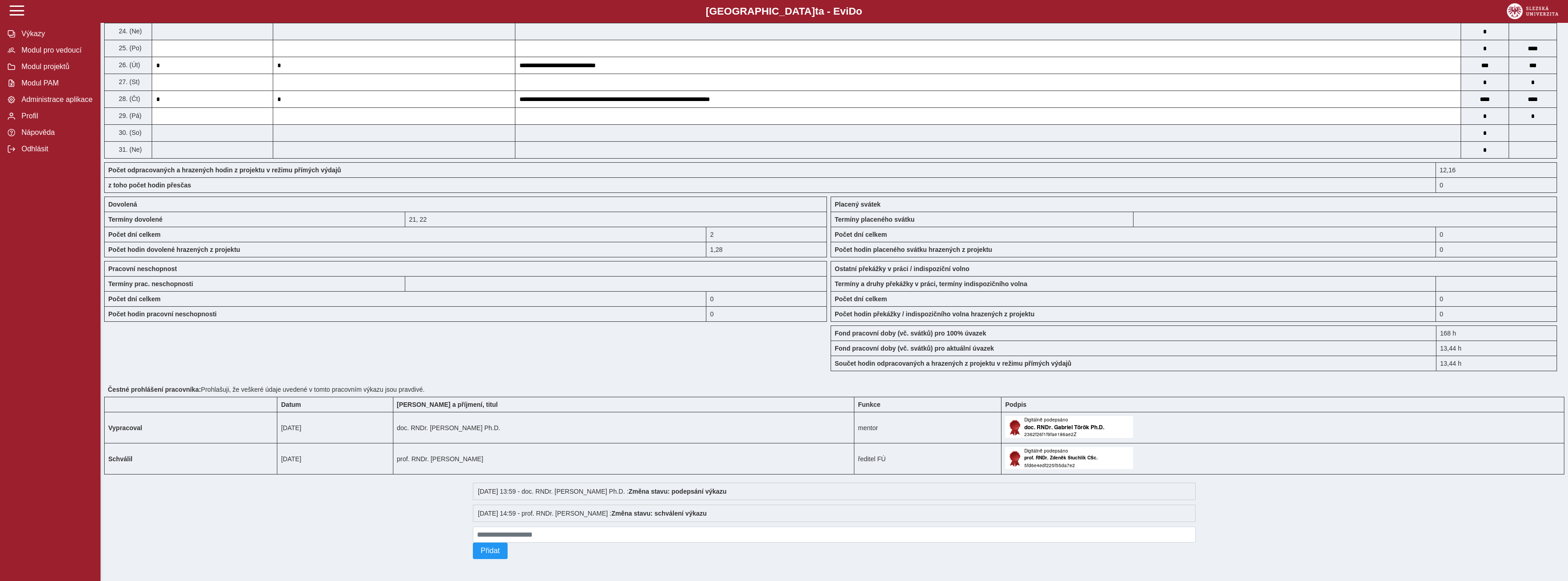
scroll to position [326, 0]
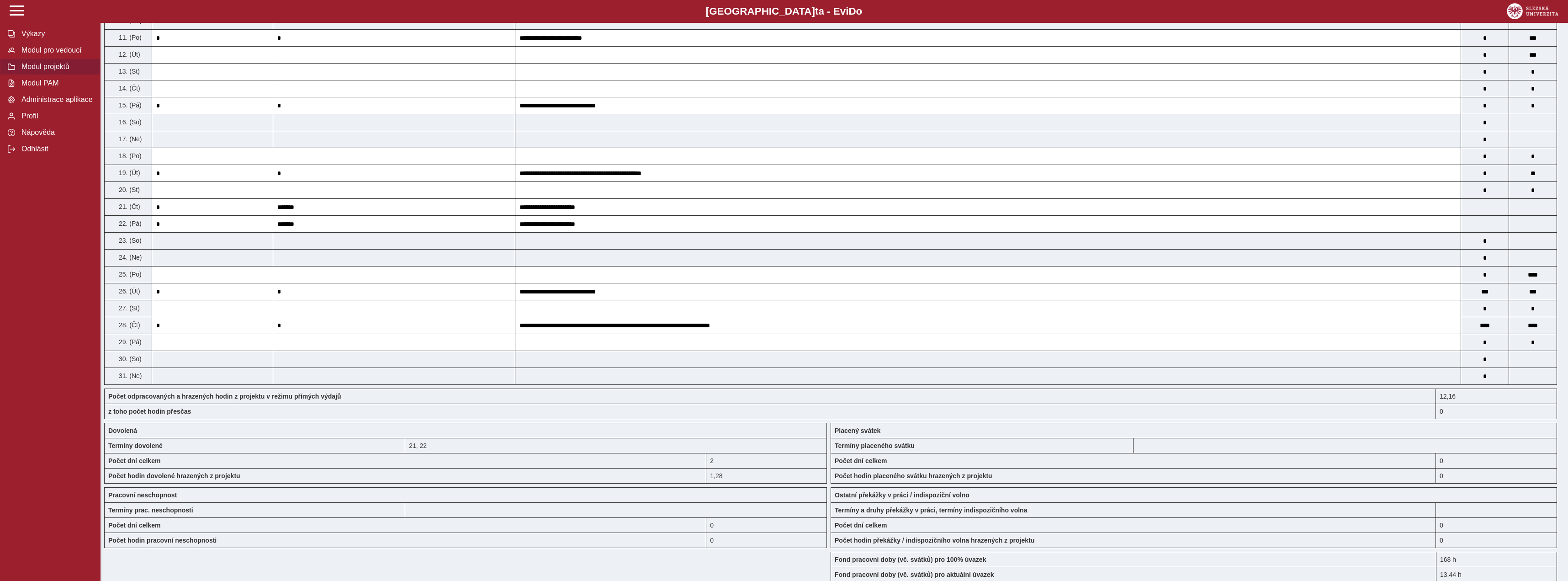
click at [65, 71] on span "Modul projektů" at bounding box center [56, 67] width 74 height 9
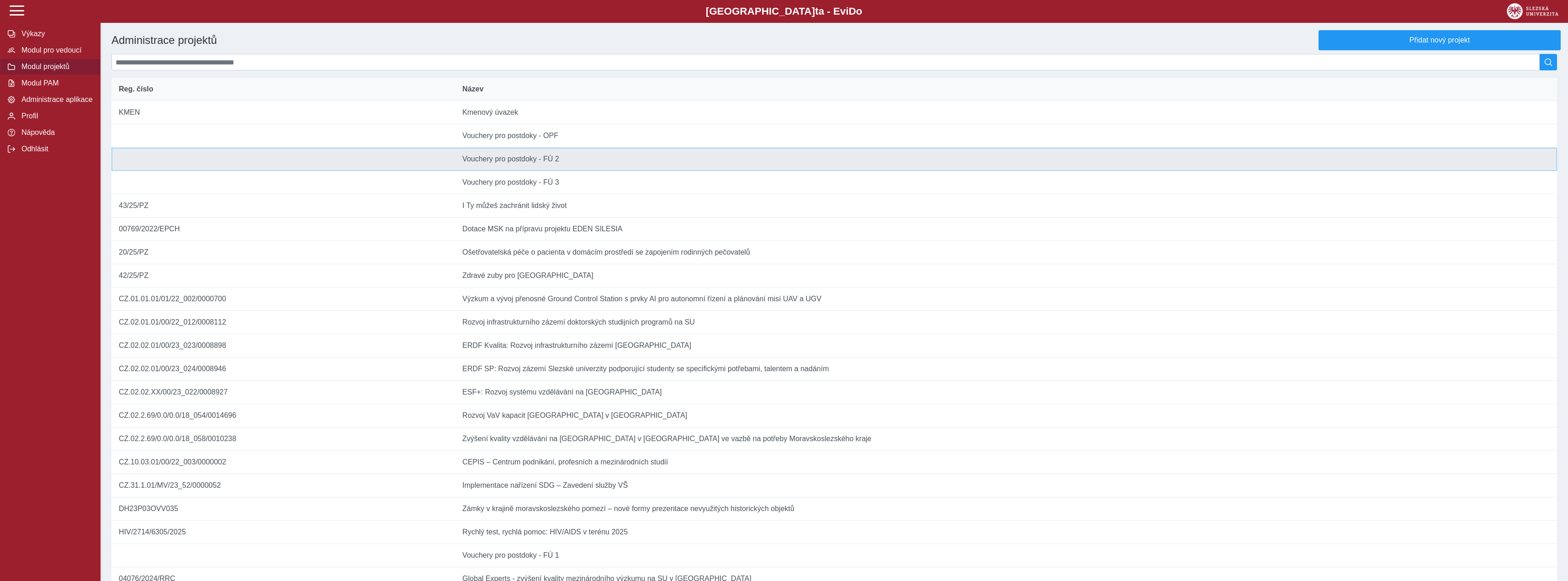
click at [544, 166] on td "Název Vouchery pro postdoky - FÚ 2" at bounding box center [1006, 159] width 1102 height 23
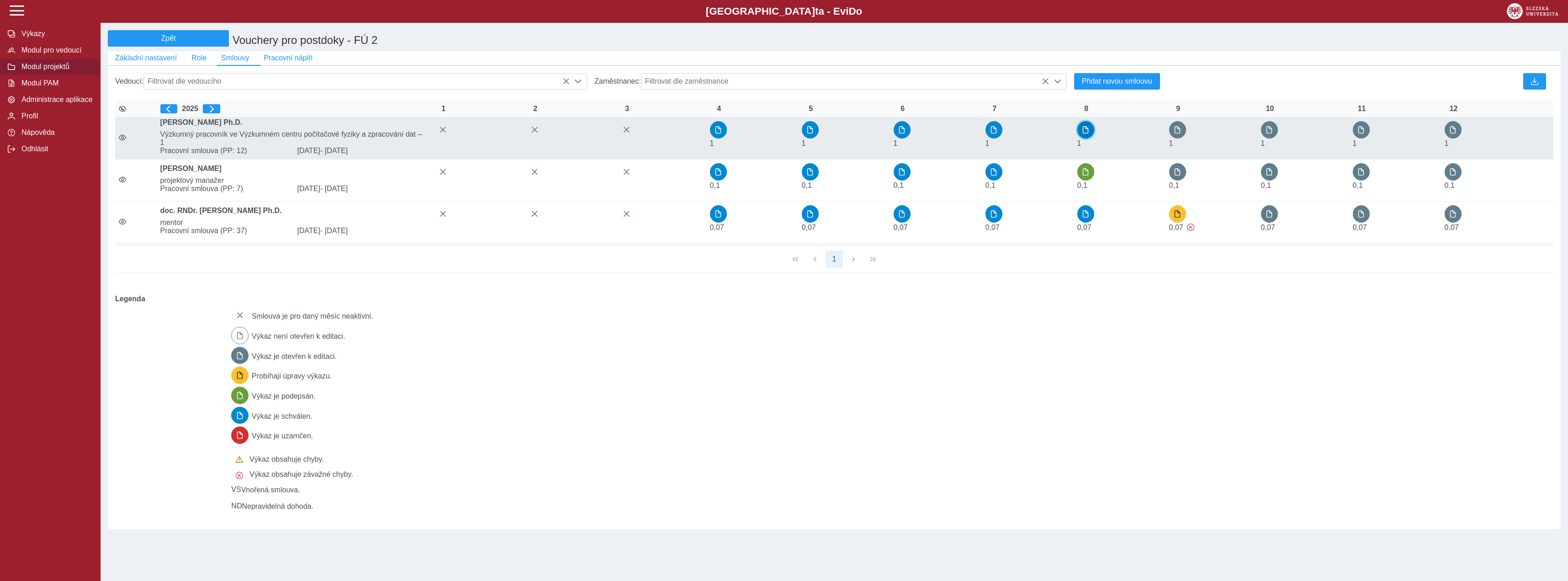
click at [1079, 136] on button "button" at bounding box center [1086, 130] width 18 height 18
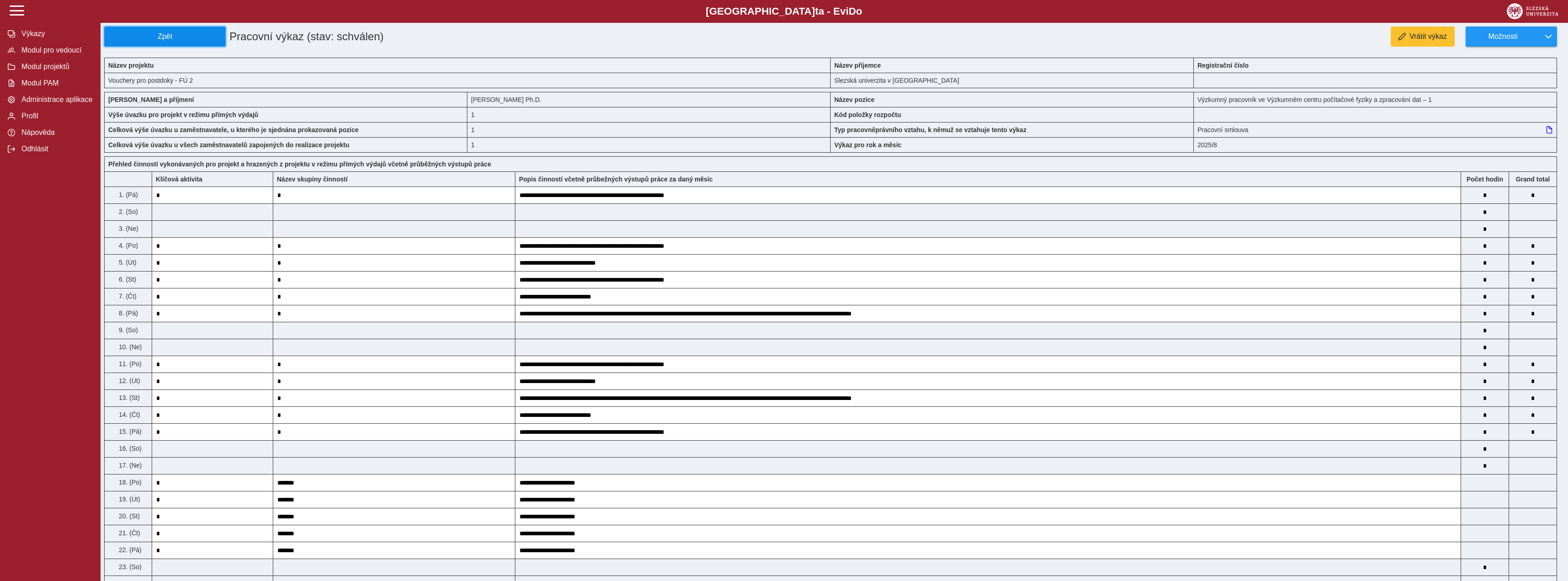
click at [156, 32] on button "Zpět" at bounding box center [165, 37] width 122 height 20
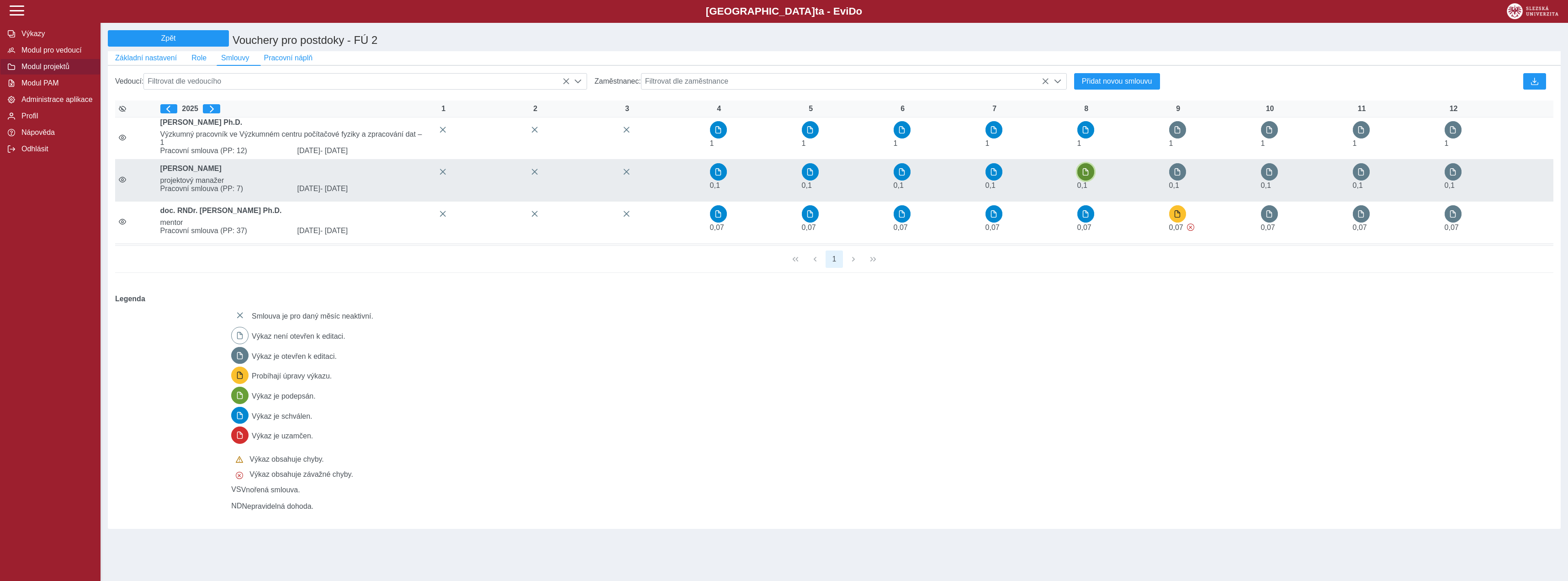
click at [1083, 175] on span "button" at bounding box center [1085, 172] width 7 height 7
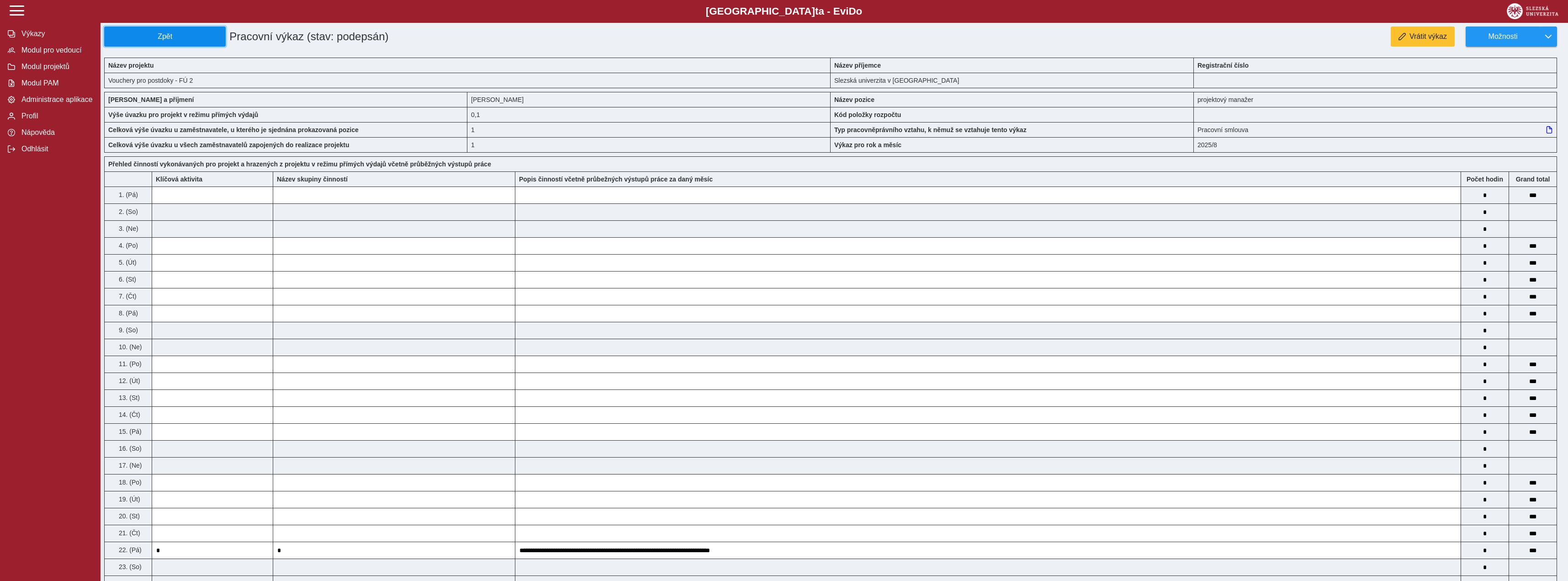
click at [206, 36] on span "Zpět" at bounding box center [165, 37] width 113 height 9
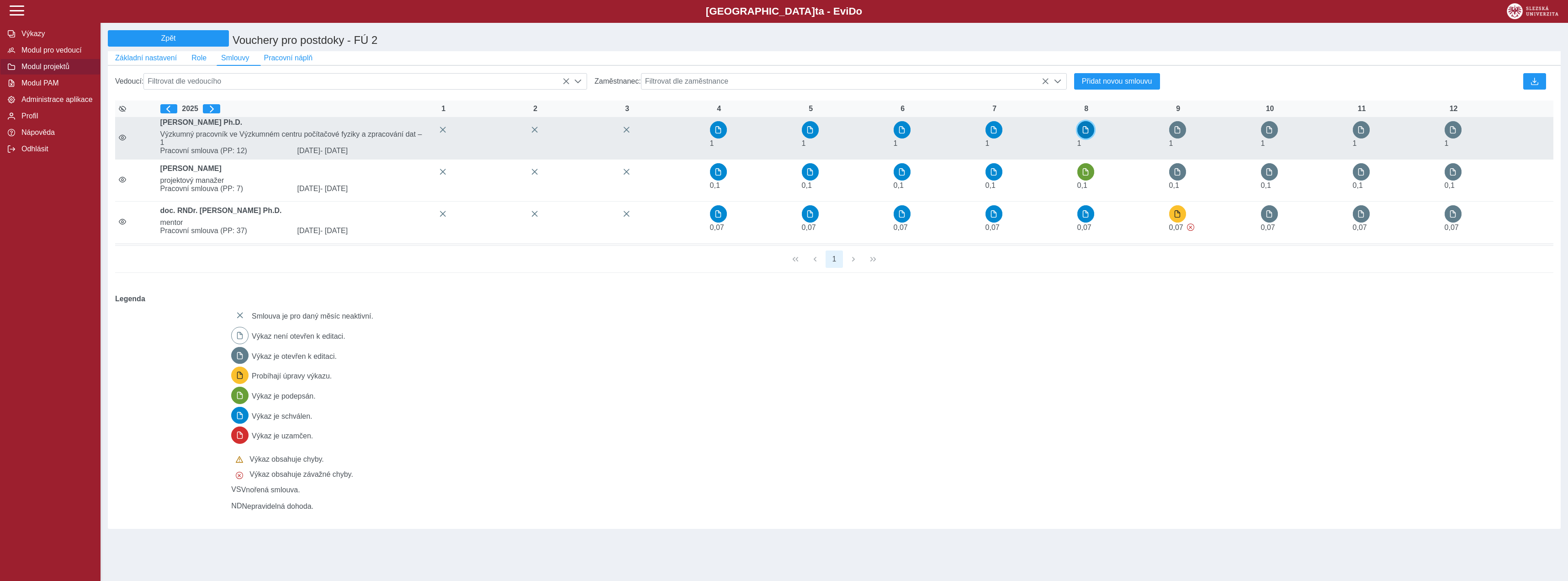
click at [1088, 133] on span "button" at bounding box center [1085, 130] width 7 height 7
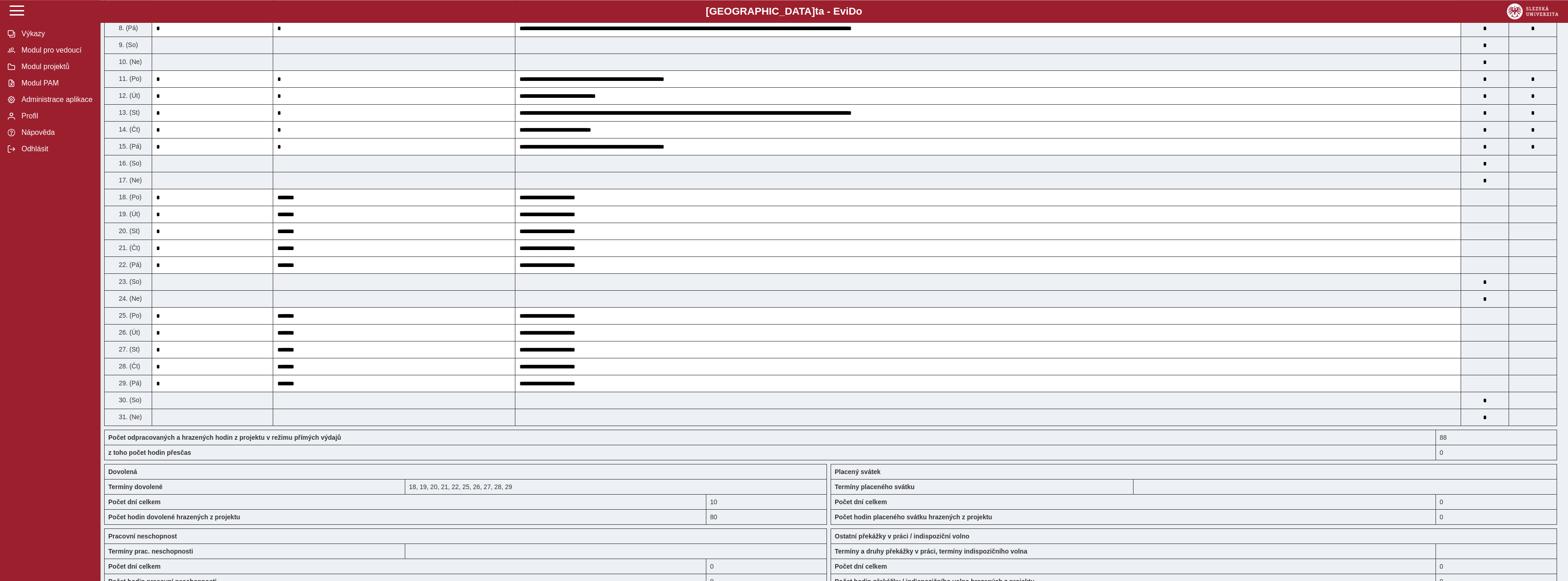
scroll to position [420, 0]
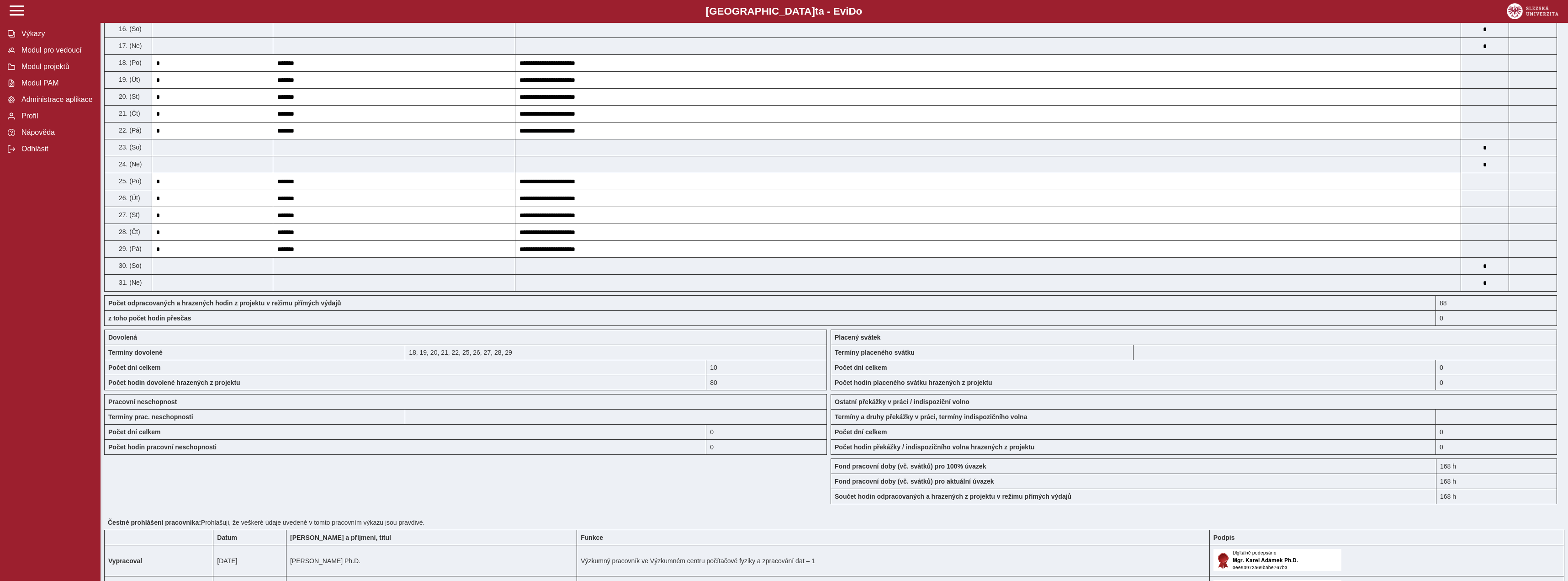
drag, startPoint x: 522, startPoint y: 357, endPoint x: 397, endPoint y: 362, distance: 125.1
click at [397, 362] on div "Dovolená Termíny dovolené 18, 19, 20, 21, 22, 25, 26, 27, 28, 29 Počet dní celk…" at bounding box center [465, 360] width 730 height 68
copy div "Termíny dovolené 18, 19, 20, 21, 22, 25, 26, 27, 28, 29"
click at [904, 318] on div "z toho počet hodin přesčas" at bounding box center [770, 319] width 1332 height 16
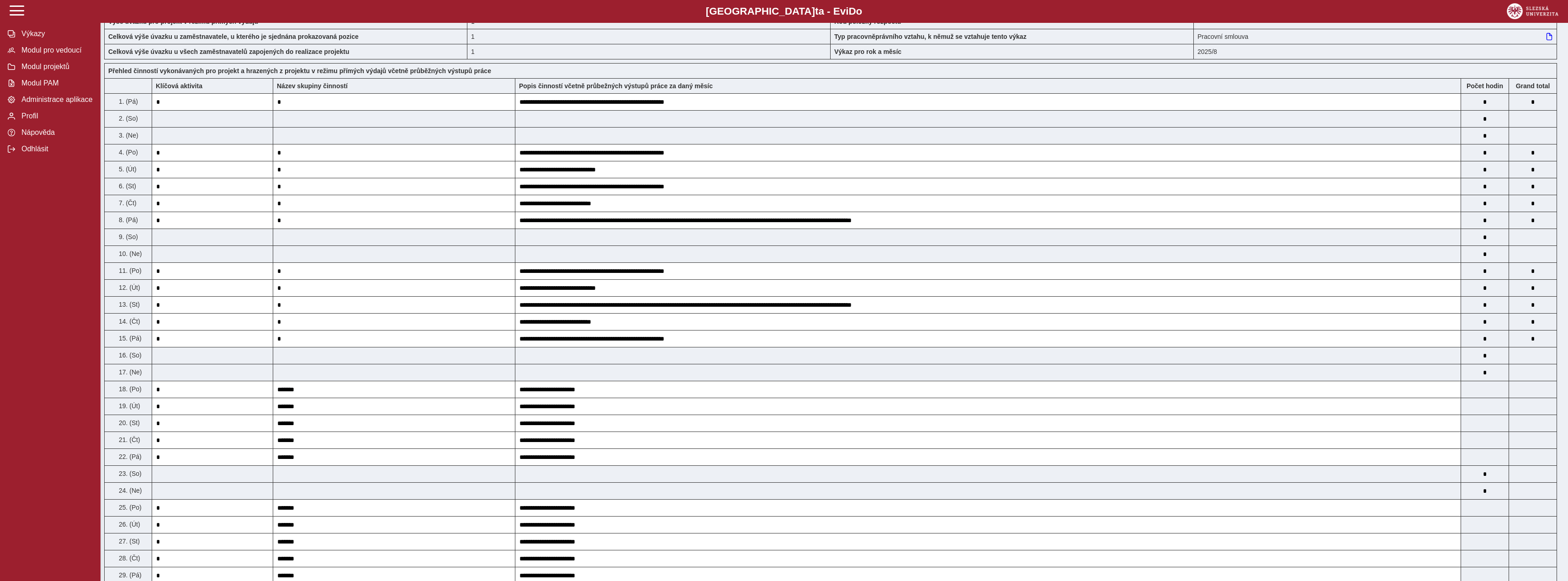
scroll to position [0, 0]
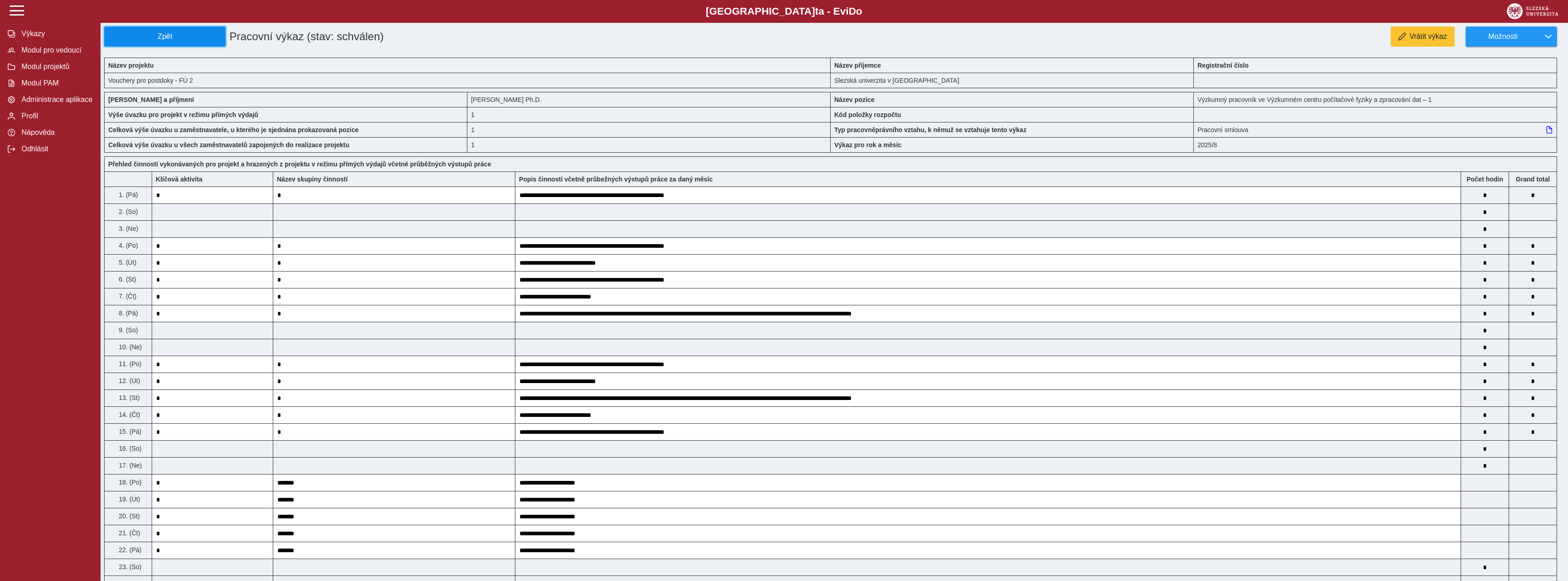
click at [119, 36] on span "Zpět" at bounding box center [165, 37] width 113 height 9
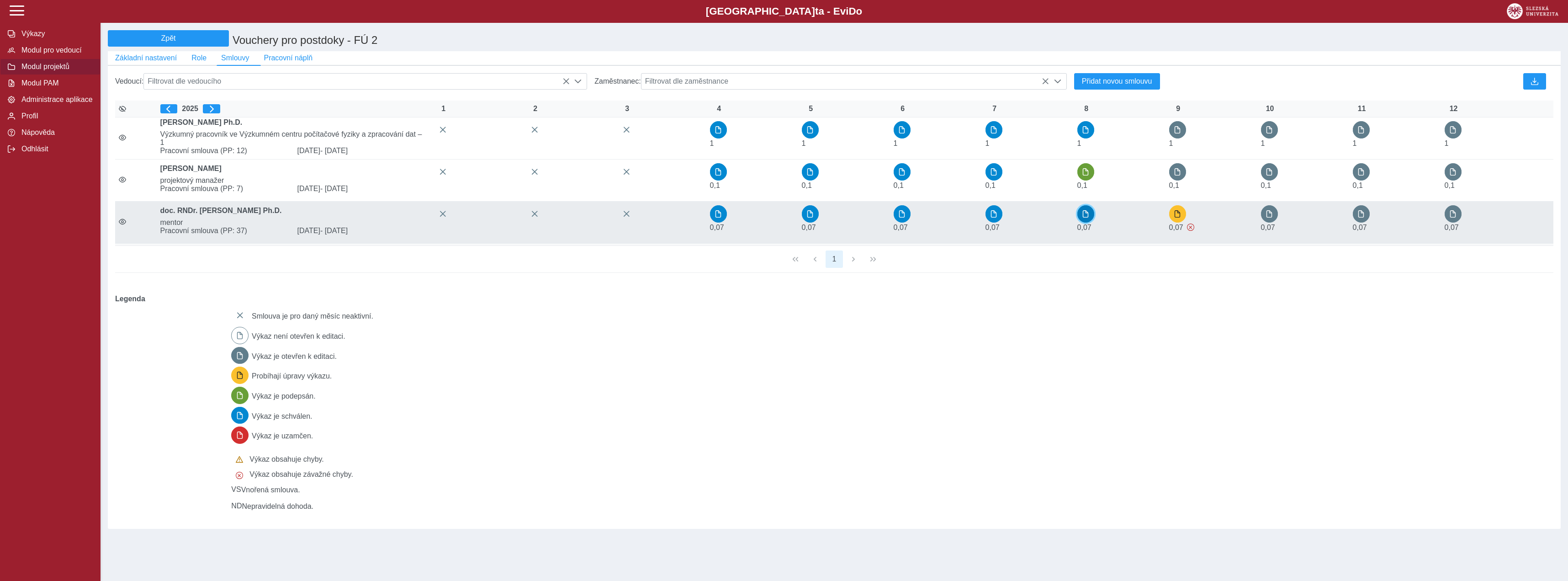
click at [1083, 217] on span "button" at bounding box center [1085, 214] width 7 height 7
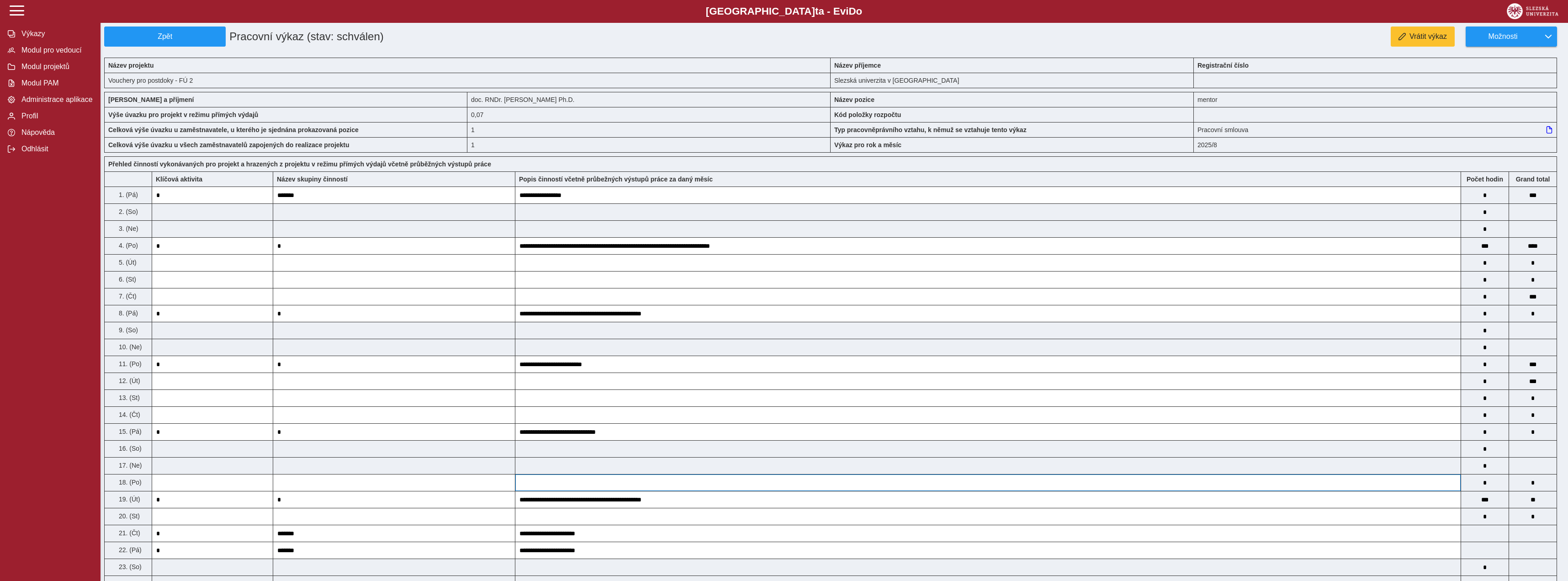
scroll to position [326, 0]
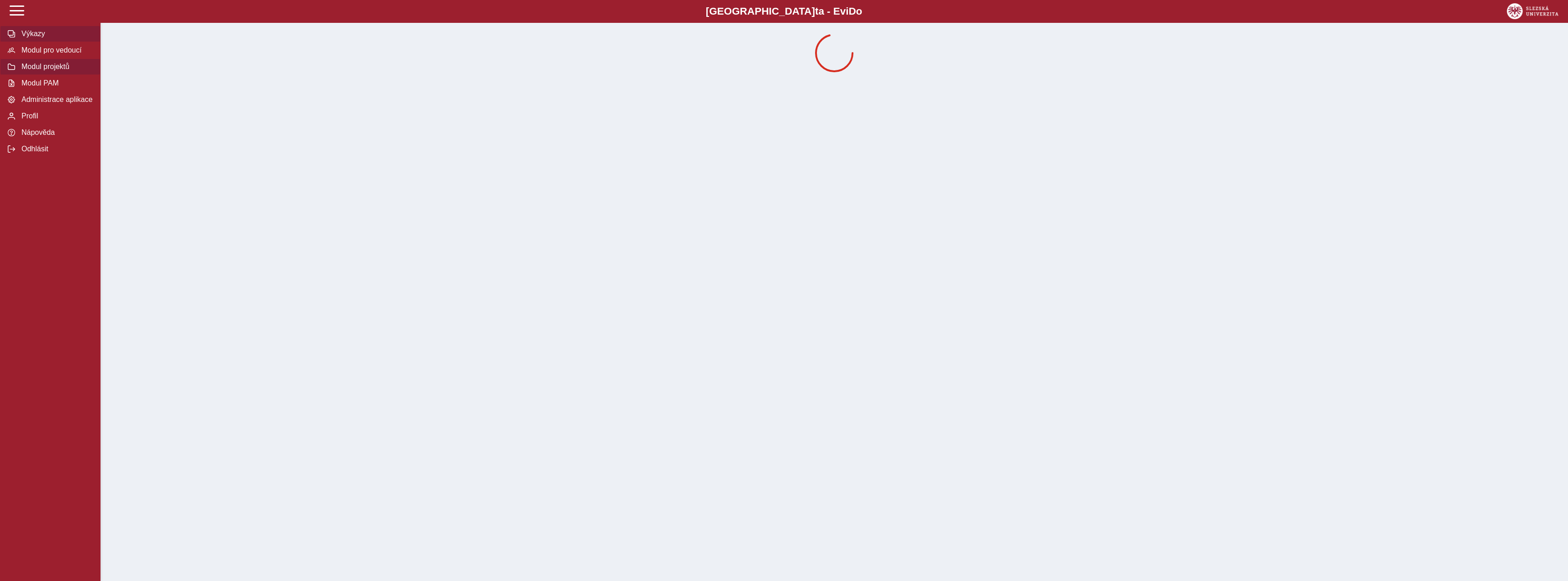
click at [74, 71] on span "Modul projektů" at bounding box center [56, 67] width 74 height 9
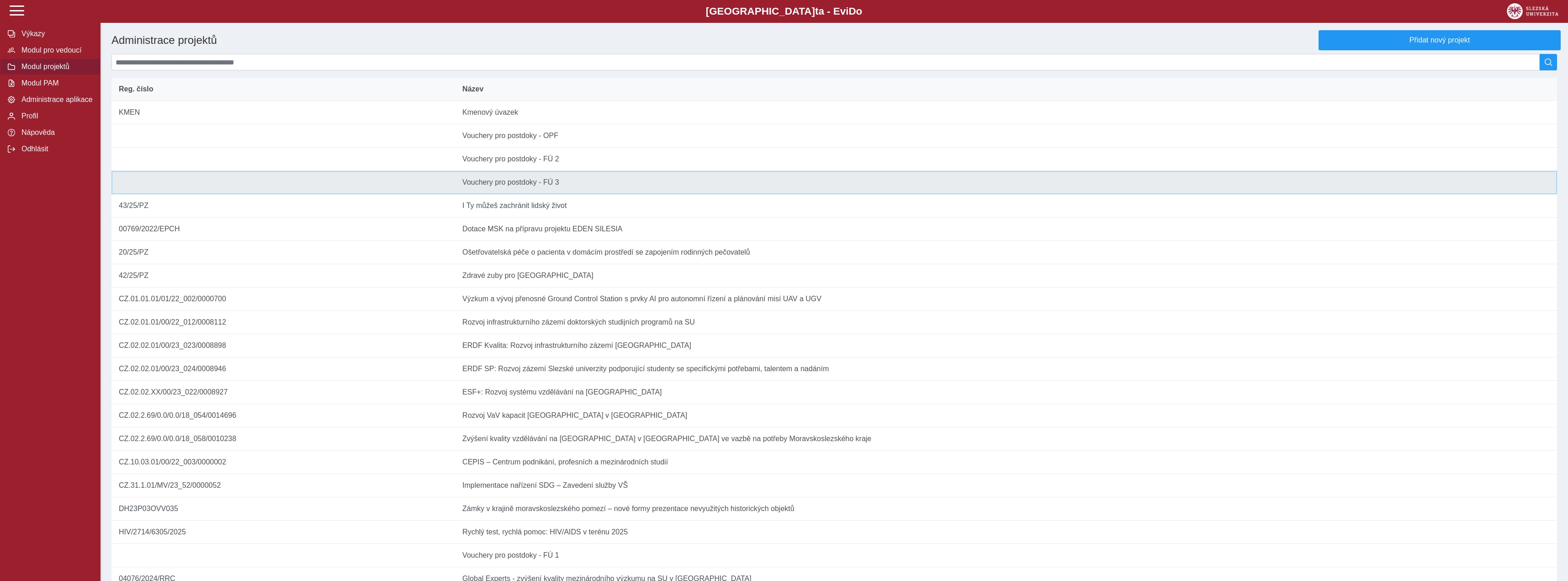
click at [665, 187] on td "Název Vouchery pro postdoky - FÚ 3" at bounding box center [1006, 183] width 1102 height 23
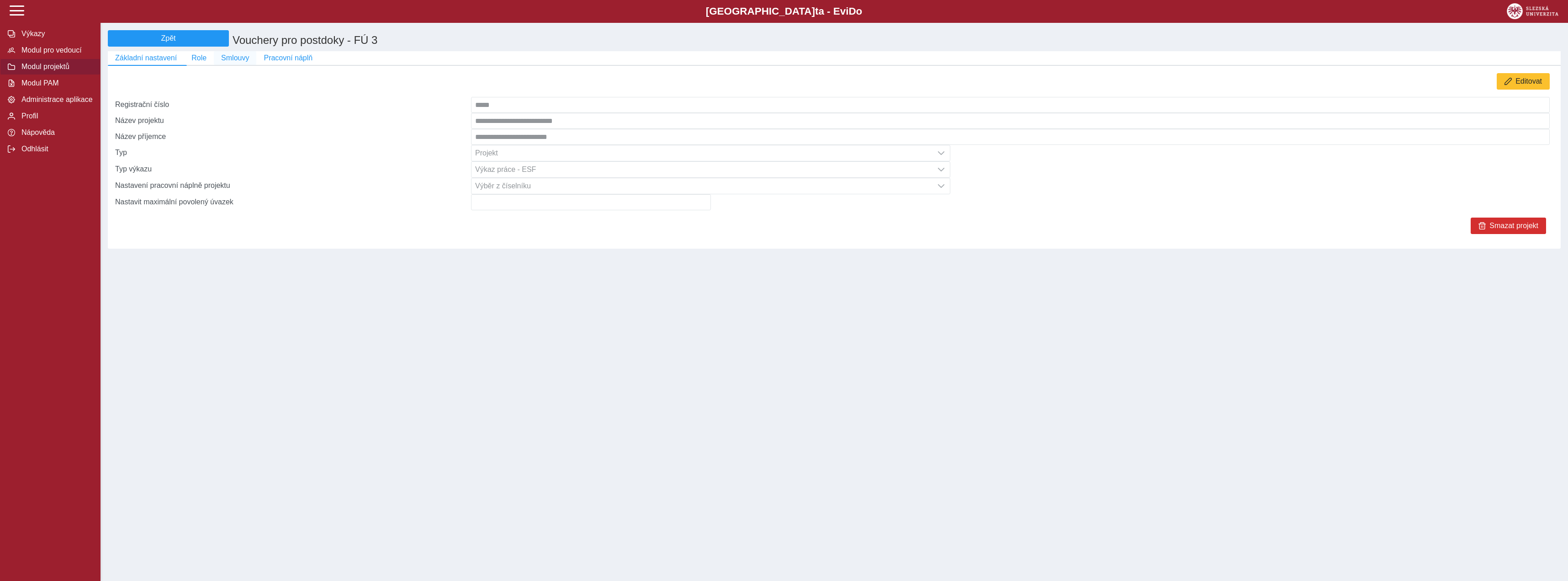
click at [230, 62] on span "Smlouvy" at bounding box center [235, 58] width 28 height 9
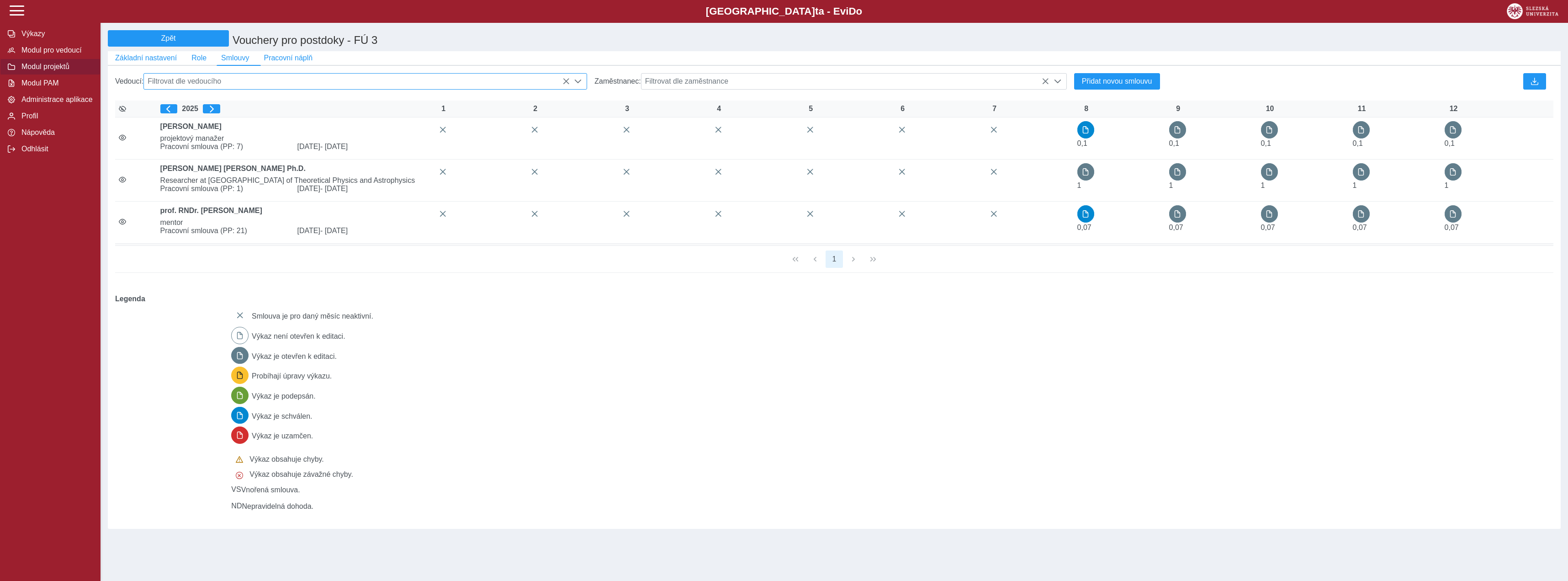
click at [177, 87] on span "Filtrovat dle vedoucího" at bounding box center [356, 82] width 425 height 16
click at [221, 100] on input "text" at bounding box center [365, 103] width 428 height 16
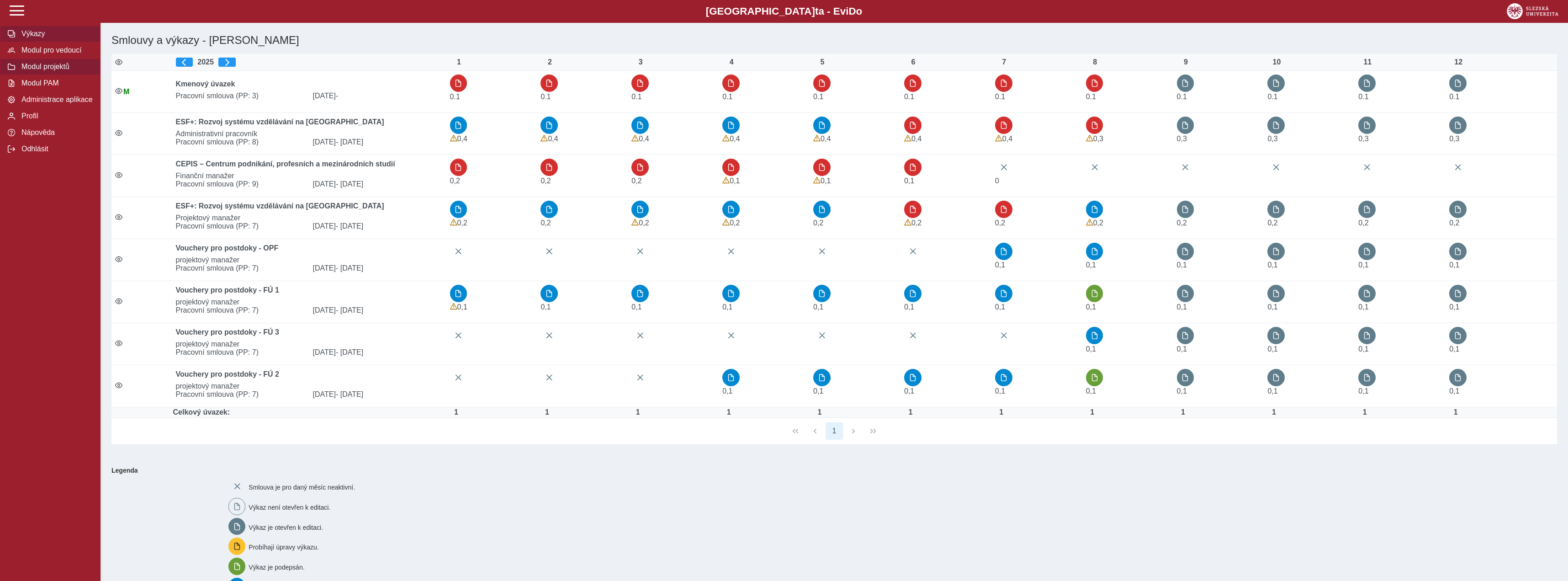
click at [46, 71] on span "Modul projektů" at bounding box center [56, 67] width 74 height 9
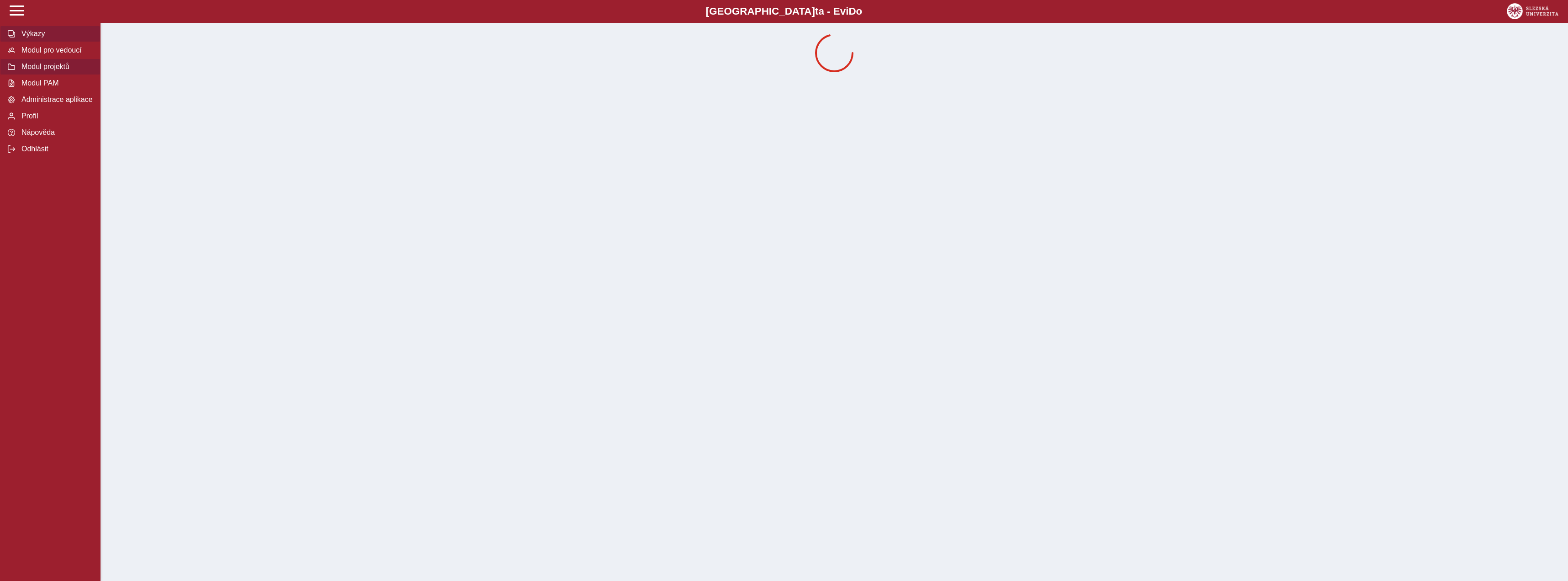
click at [41, 38] on span "Výkazy" at bounding box center [56, 34] width 74 height 9
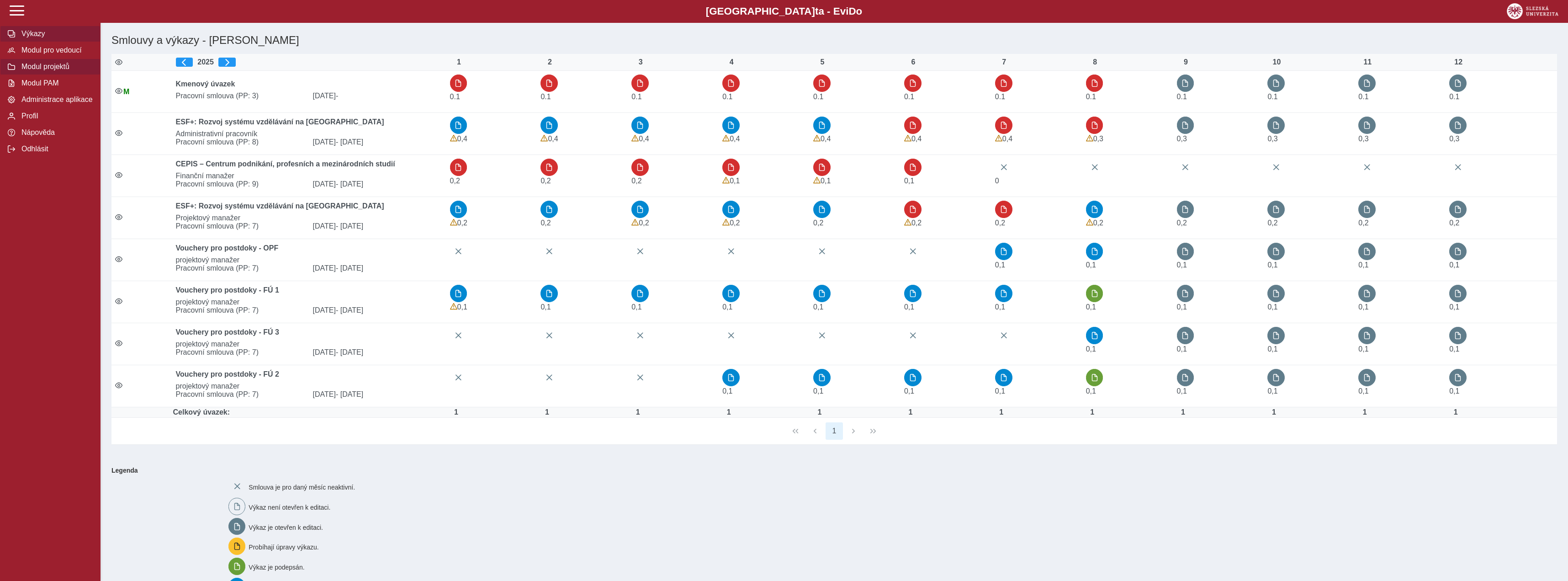
click at [52, 71] on span "Modul projektů" at bounding box center [56, 67] width 74 height 9
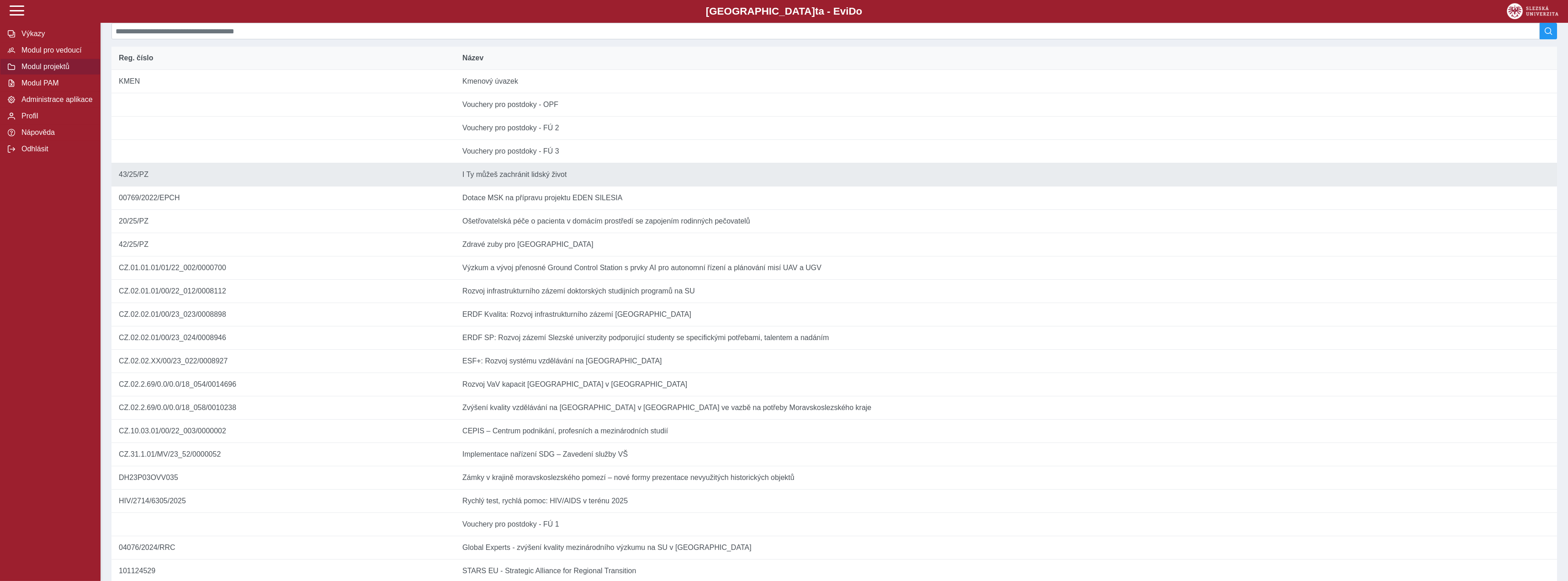
scroll to position [47, 0]
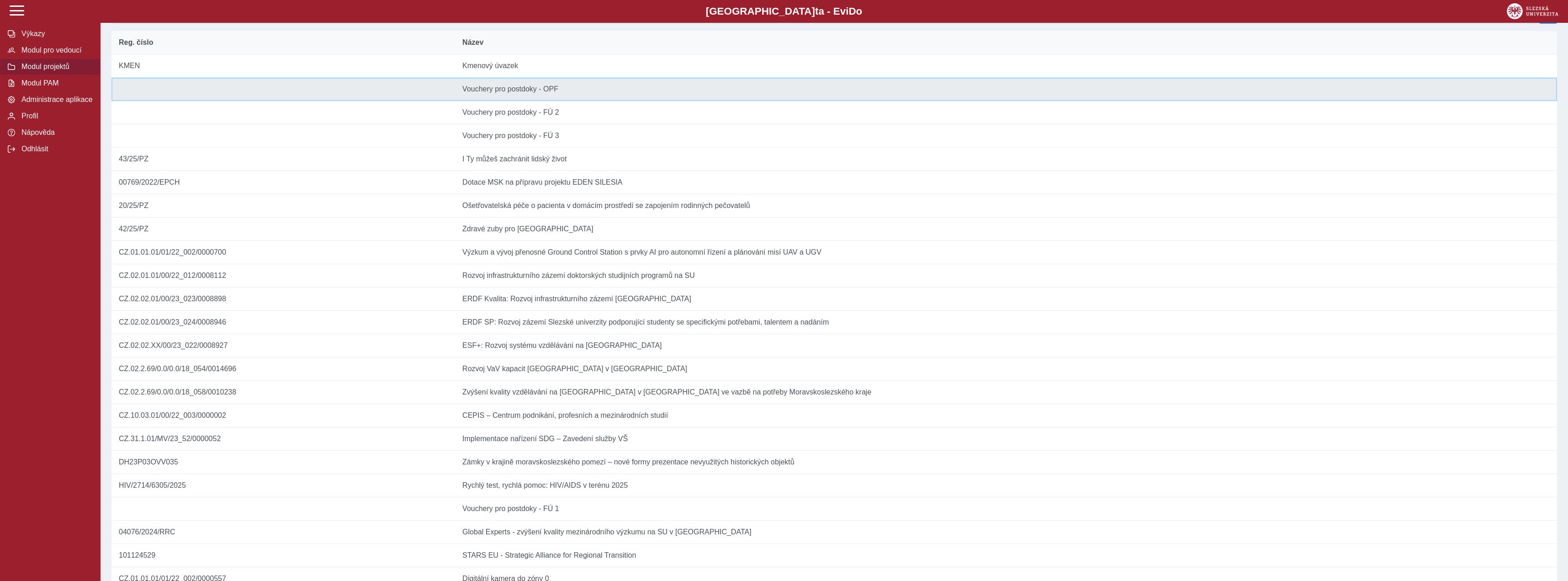
click at [574, 101] on td "Název Vouchery pro postdoky - OPF" at bounding box center [1006, 90] width 1102 height 23
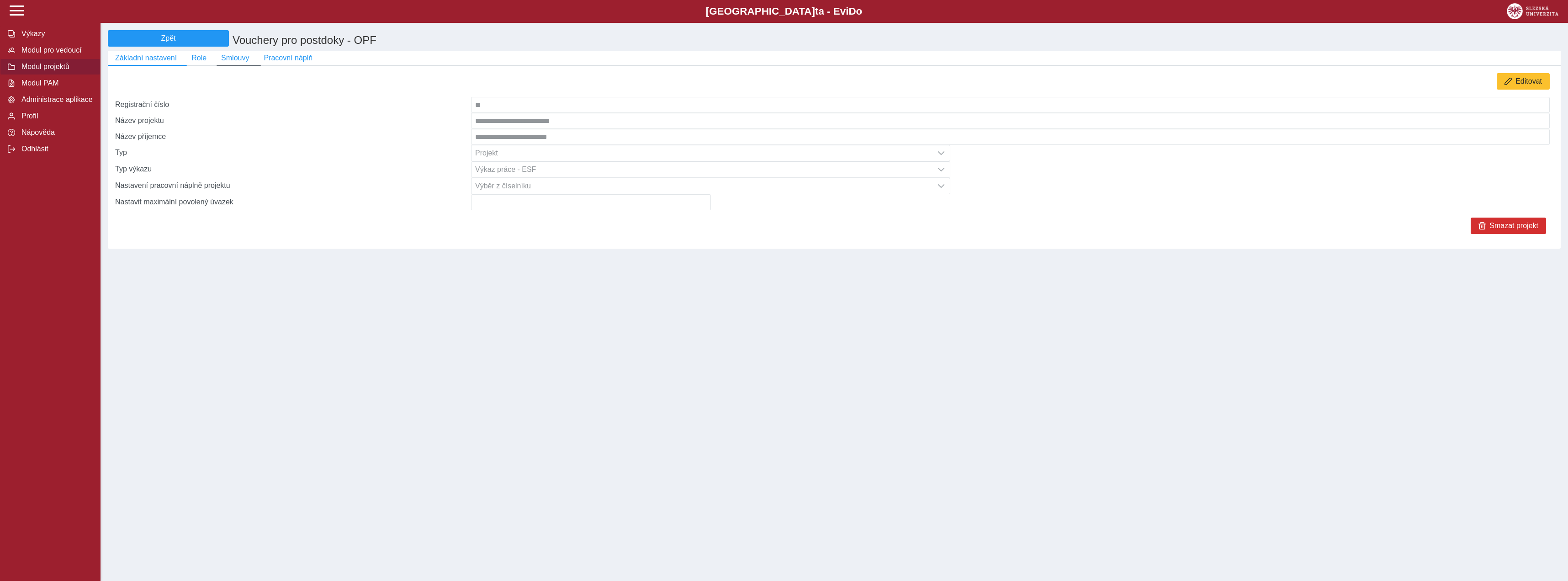
click at [240, 66] on link "Smlouvy" at bounding box center [239, 66] width 44 height 1
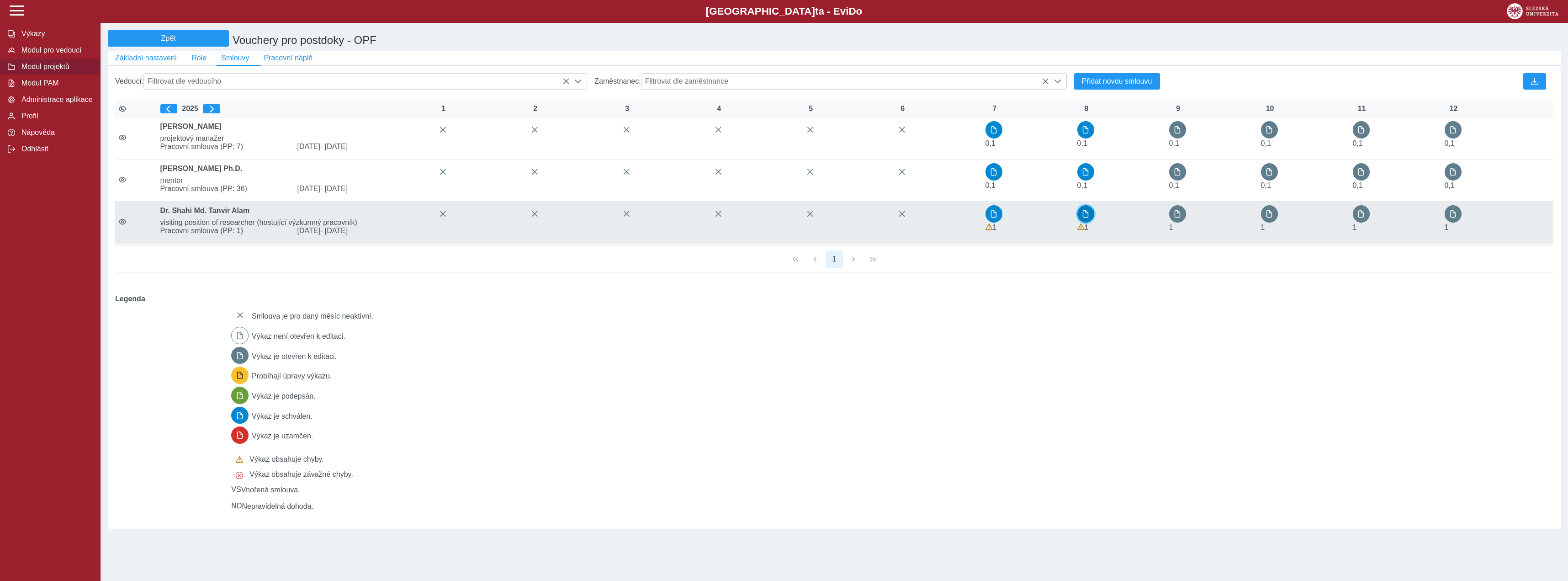
click at [1085, 222] on button "button" at bounding box center [1086, 214] width 18 height 18
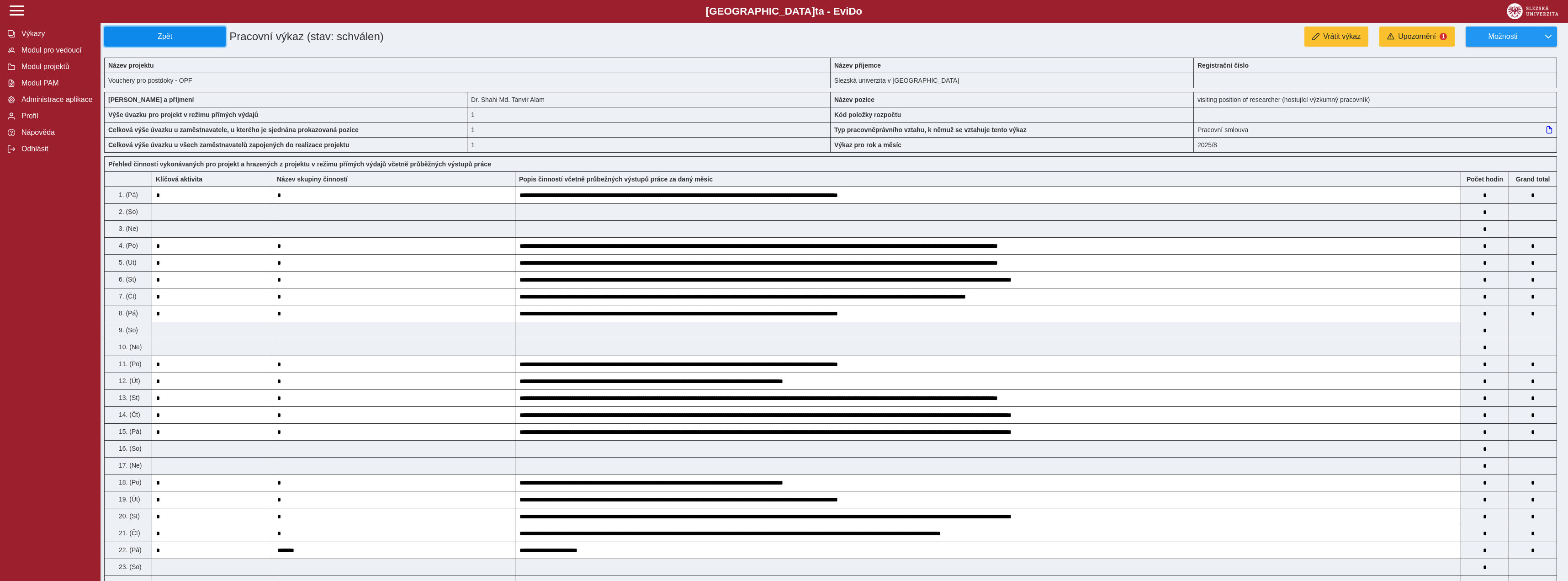
click at [165, 30] on button "Zpět" at bounding box center [165, 37] width 122 height 20
